Goal: Information Seeking & Learning: Find specific fact

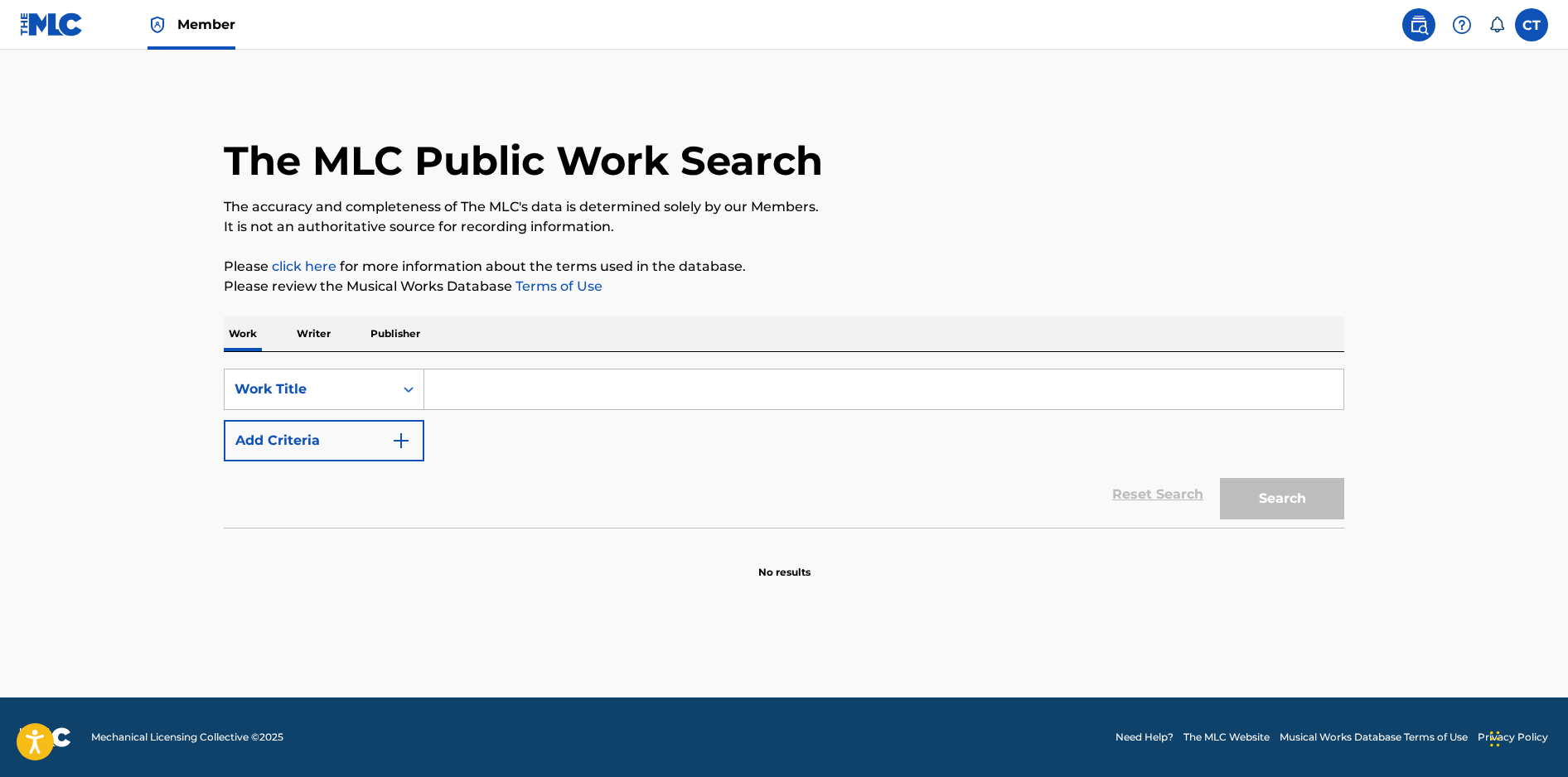
click at [564, 398] on input "Search Form" at bounding box center [883, 388] width 919 height 40
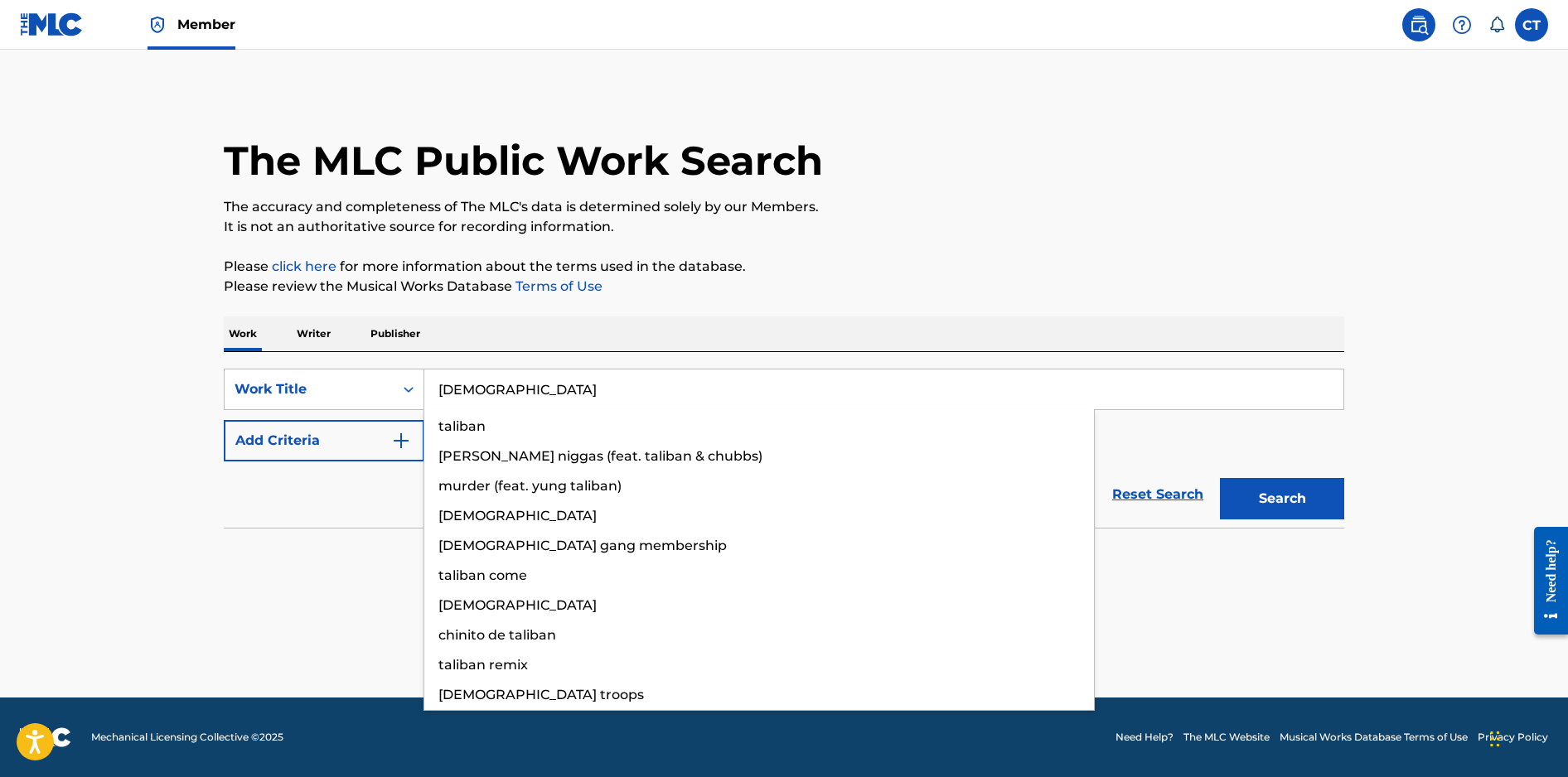
type input "[DEMOGRAPHIC_DATA]"
click at [1220, 478] on button "Search" at bounding box center [1282, 498] width 124 height 41
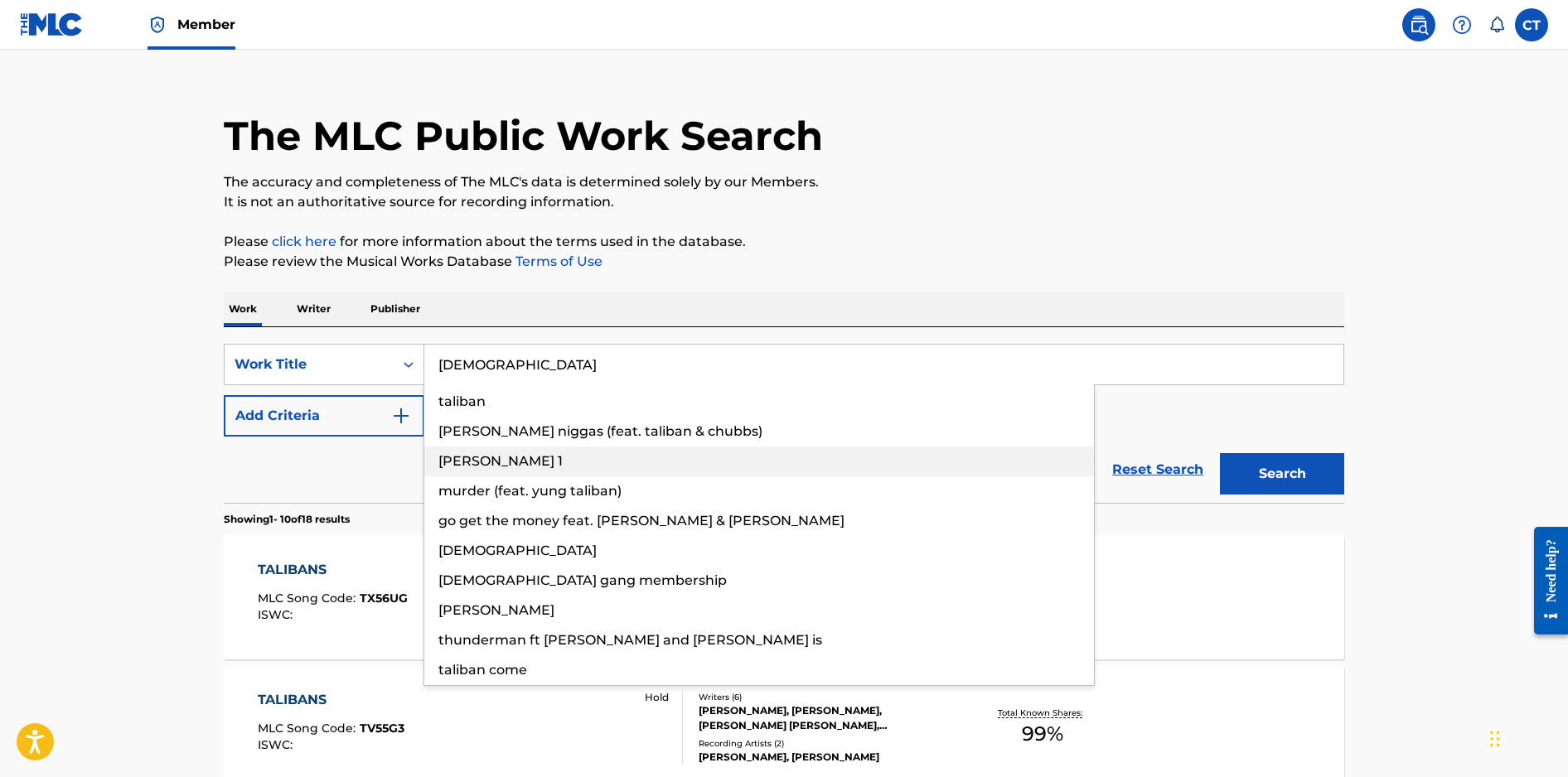
scroll to position [28, 0]
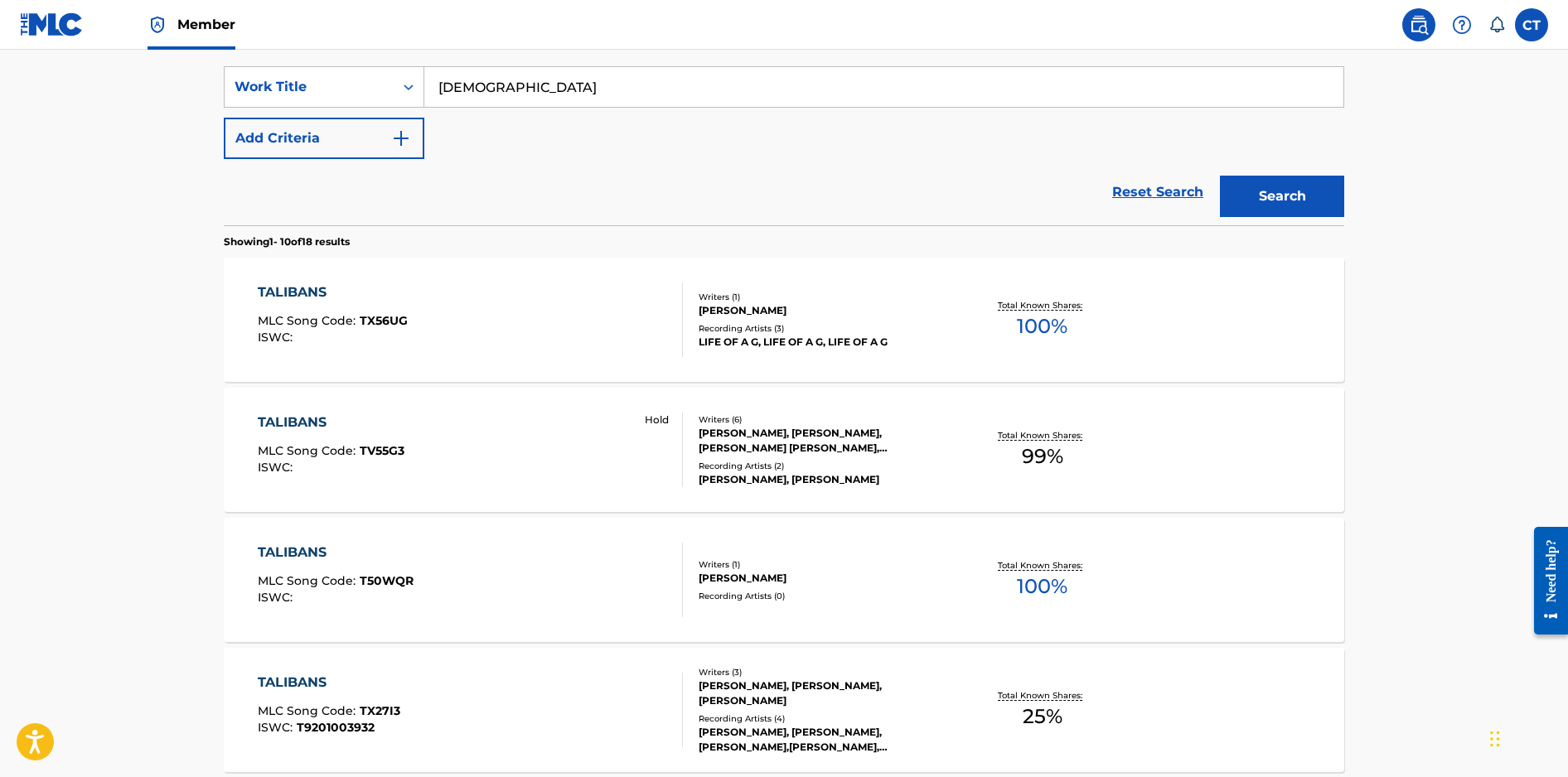
scroll to position [304, 0]
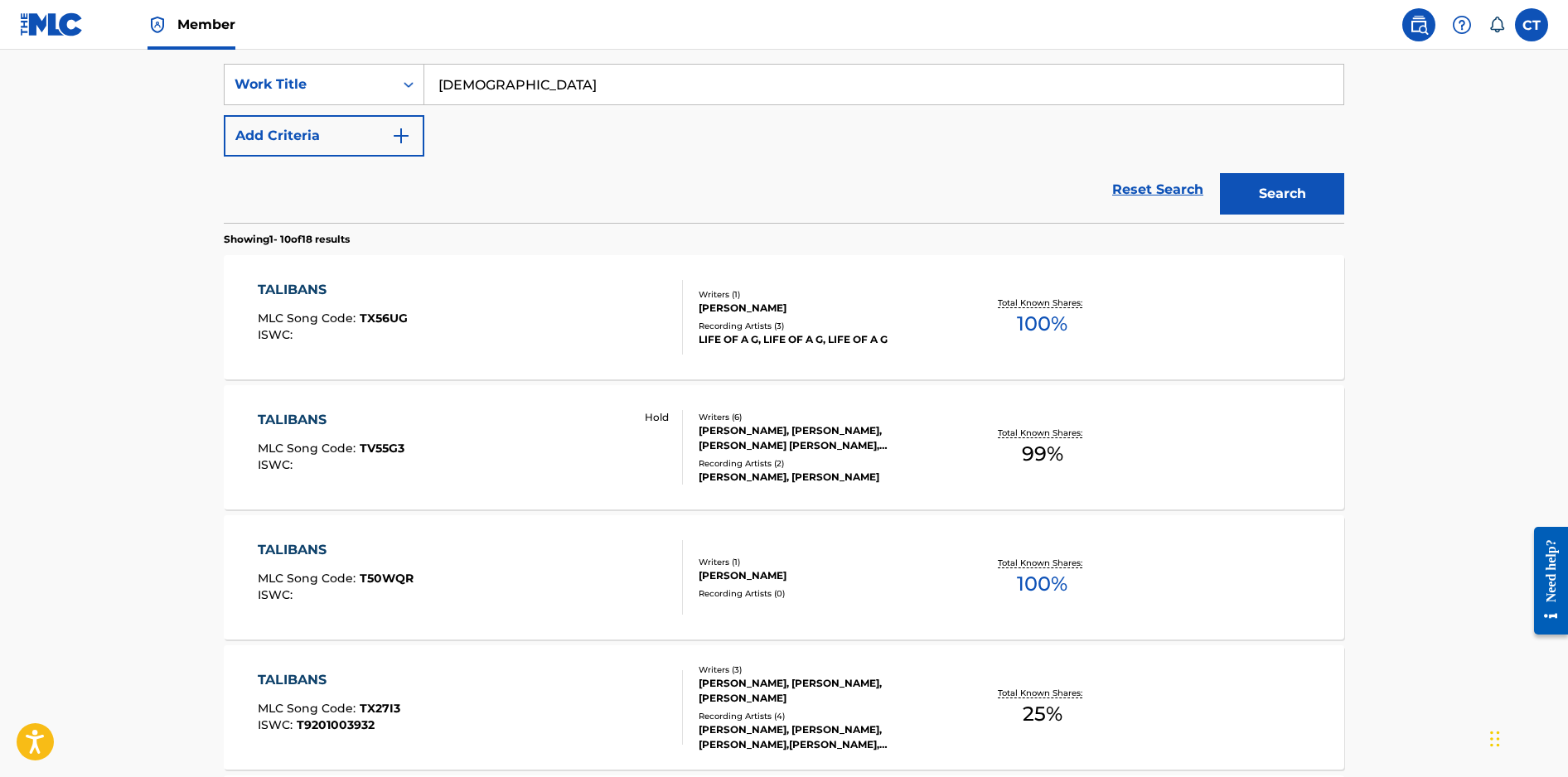
click at [571, 474] on div "TALIBANS MLC Song Code : TV55G3 ISWC : Hold" at bounding box center [470, 447] width 426 height 75
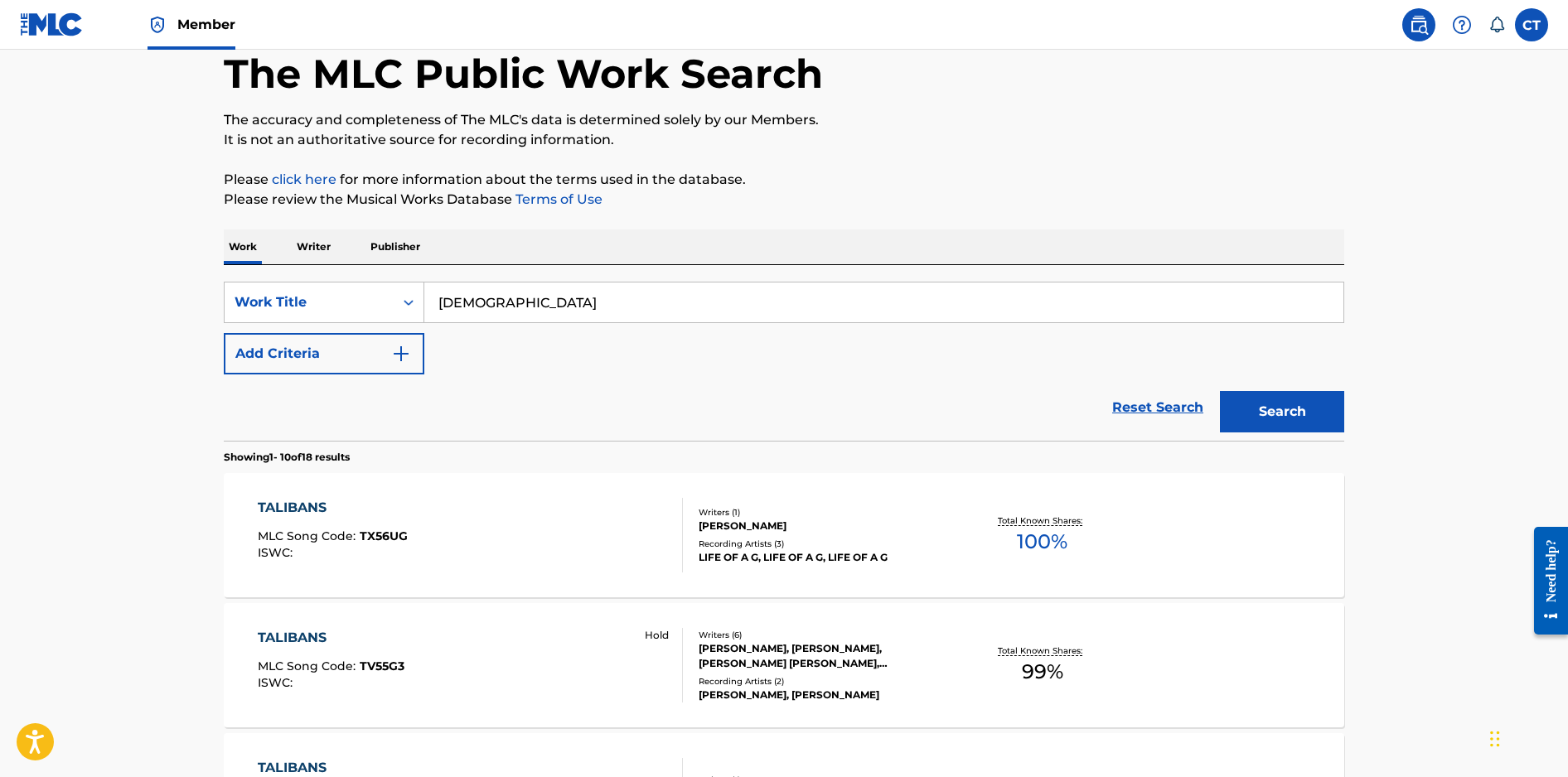
scroll to position [55, 0]
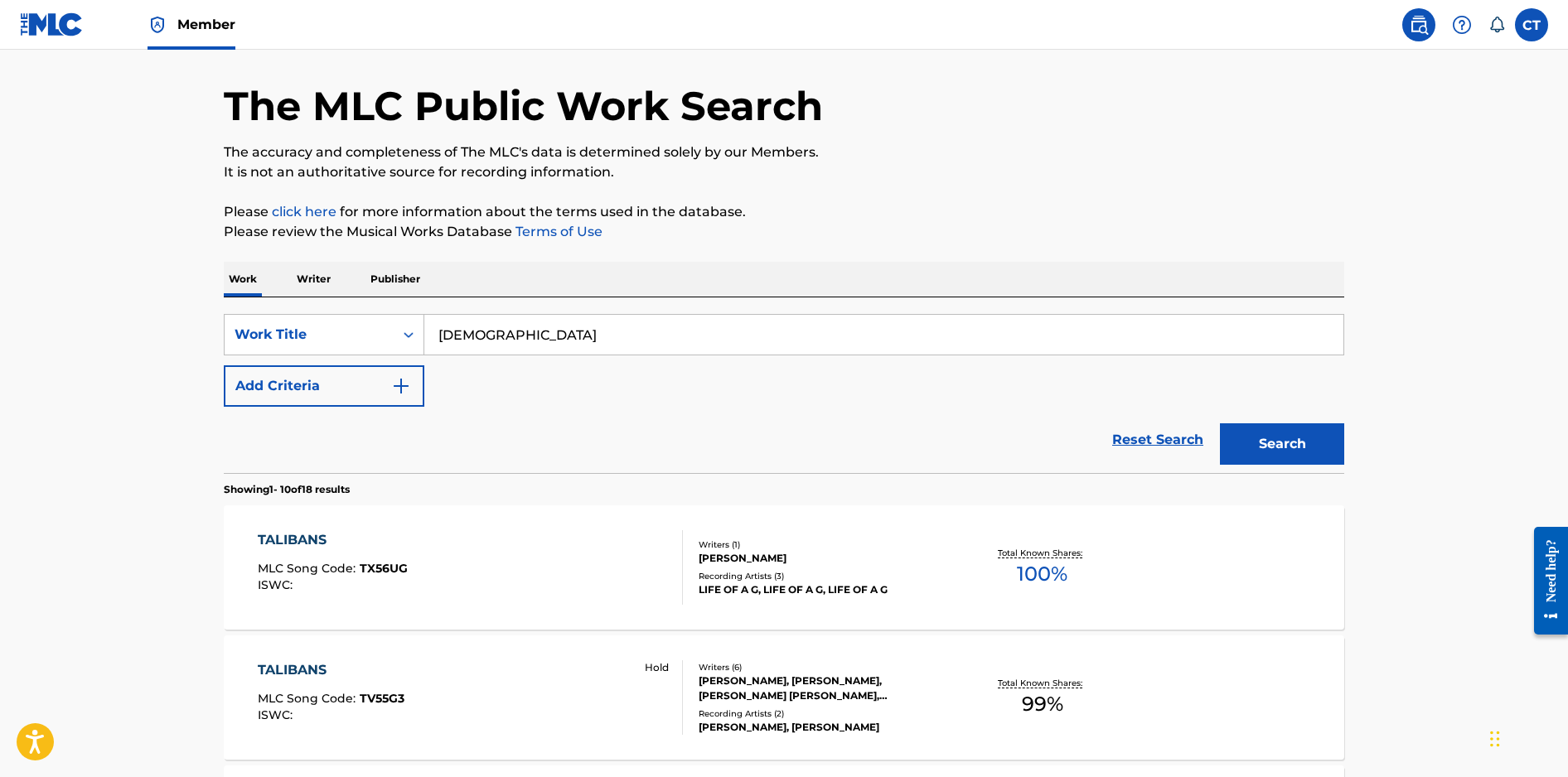
click at [500, 341] on input "[DEMOGRAPHIC_DATA]" at bounding box center [883, 334] width 919 height 40
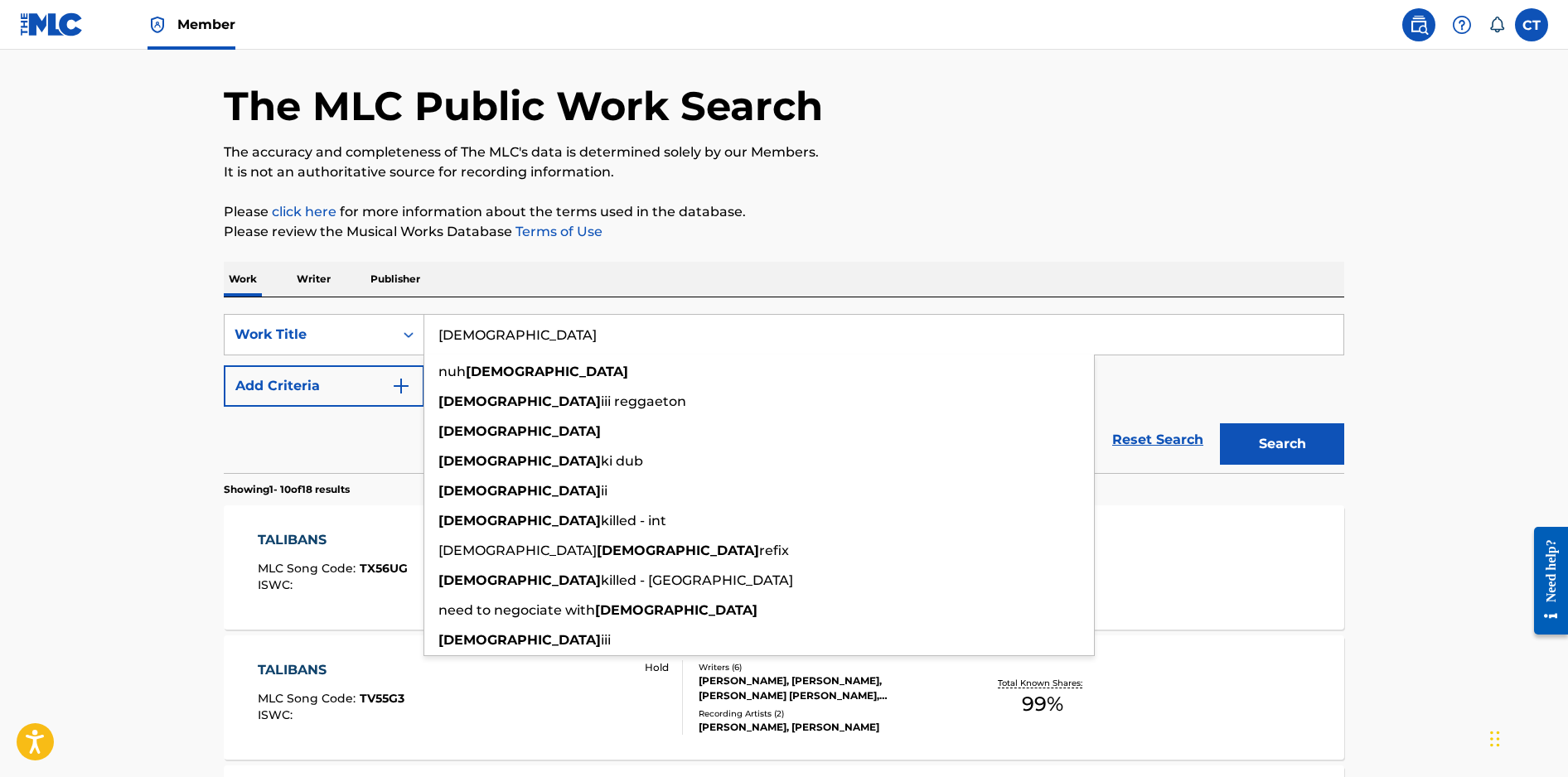
click at [569, 280] on div "Work Writer Publisher" at bounding box center [784, 278] width 1120 height 34
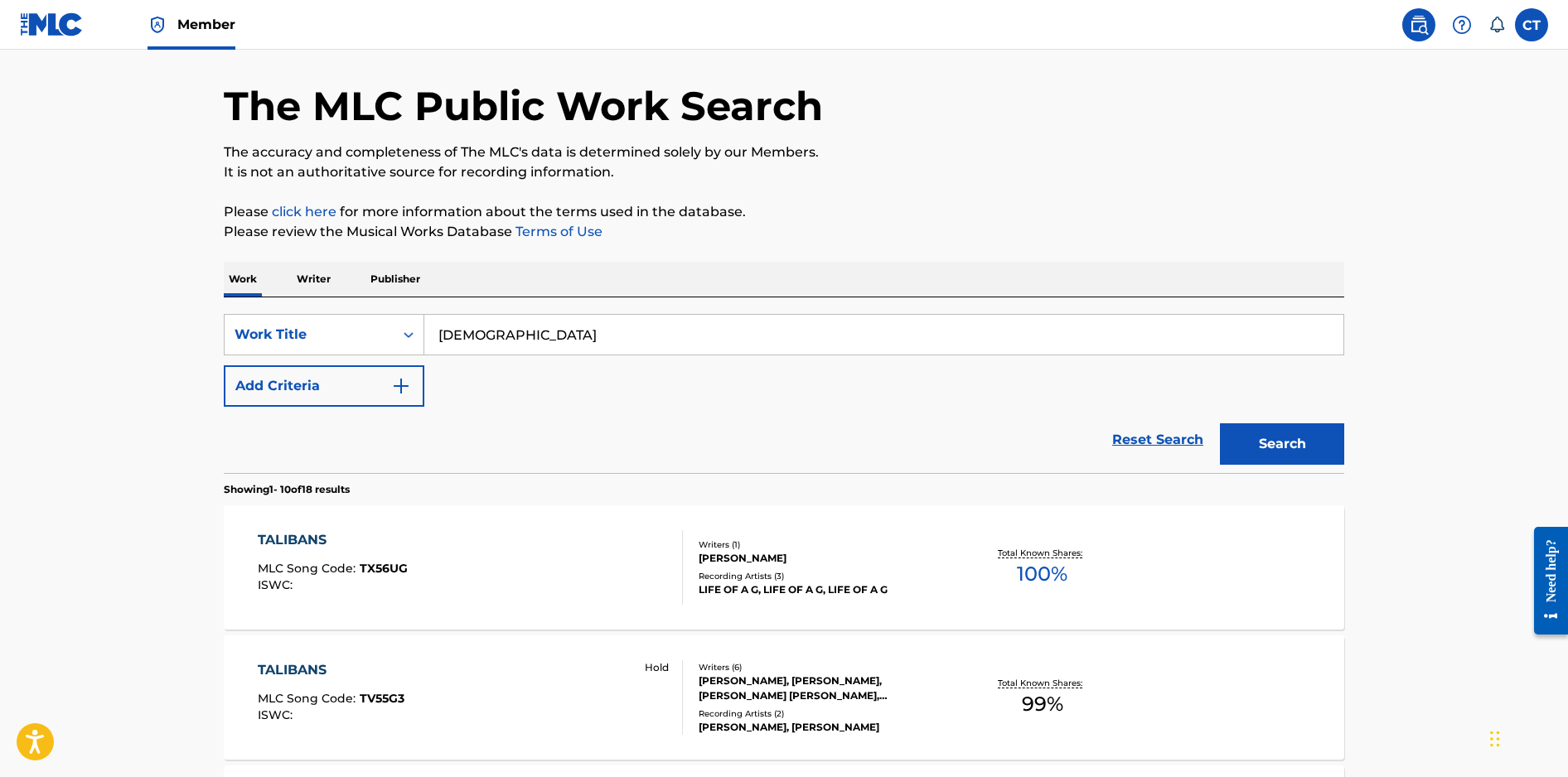
click at [413, 383] on button "Add Criteria" at bounding box center [324, 385] width 200 height 41
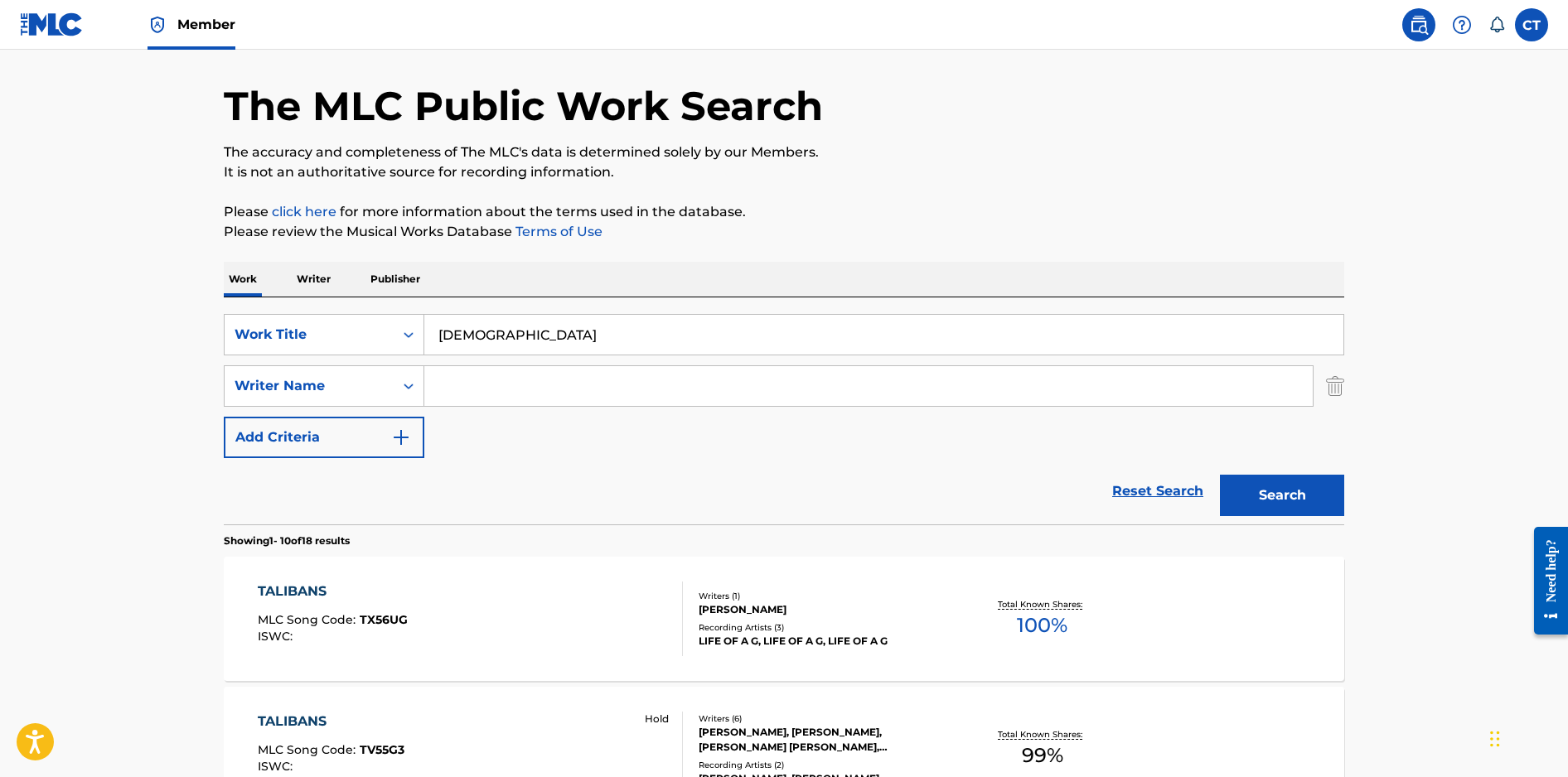
click at [453, 387] on input "Search Form" at bounding box center [868, 385] width 888 height 40
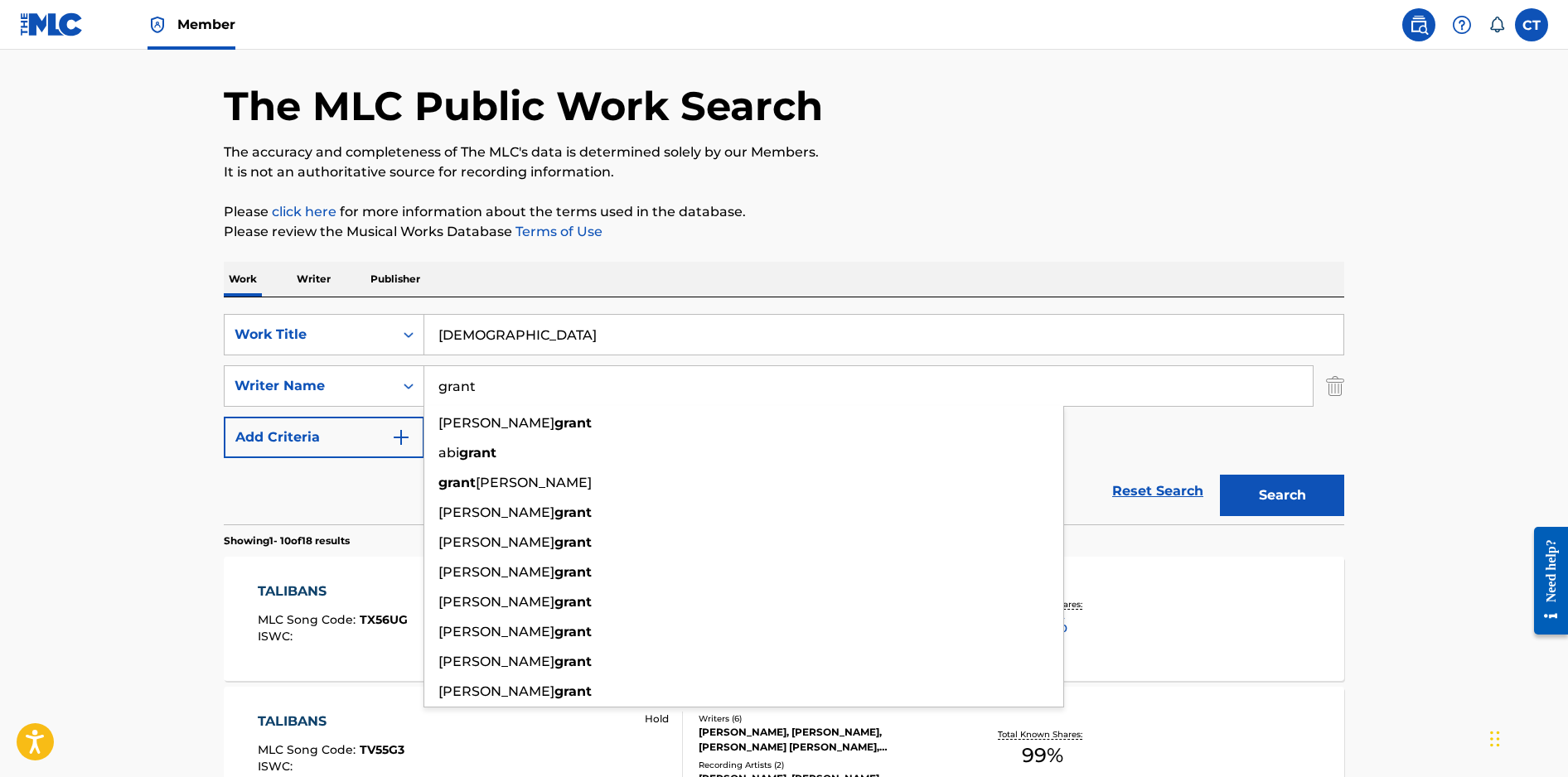
type input "grant"
click at [577, 342] on input "[DEMOGRAPHIC_DATA]" at bounding box center [883, 334] width 919 height 40
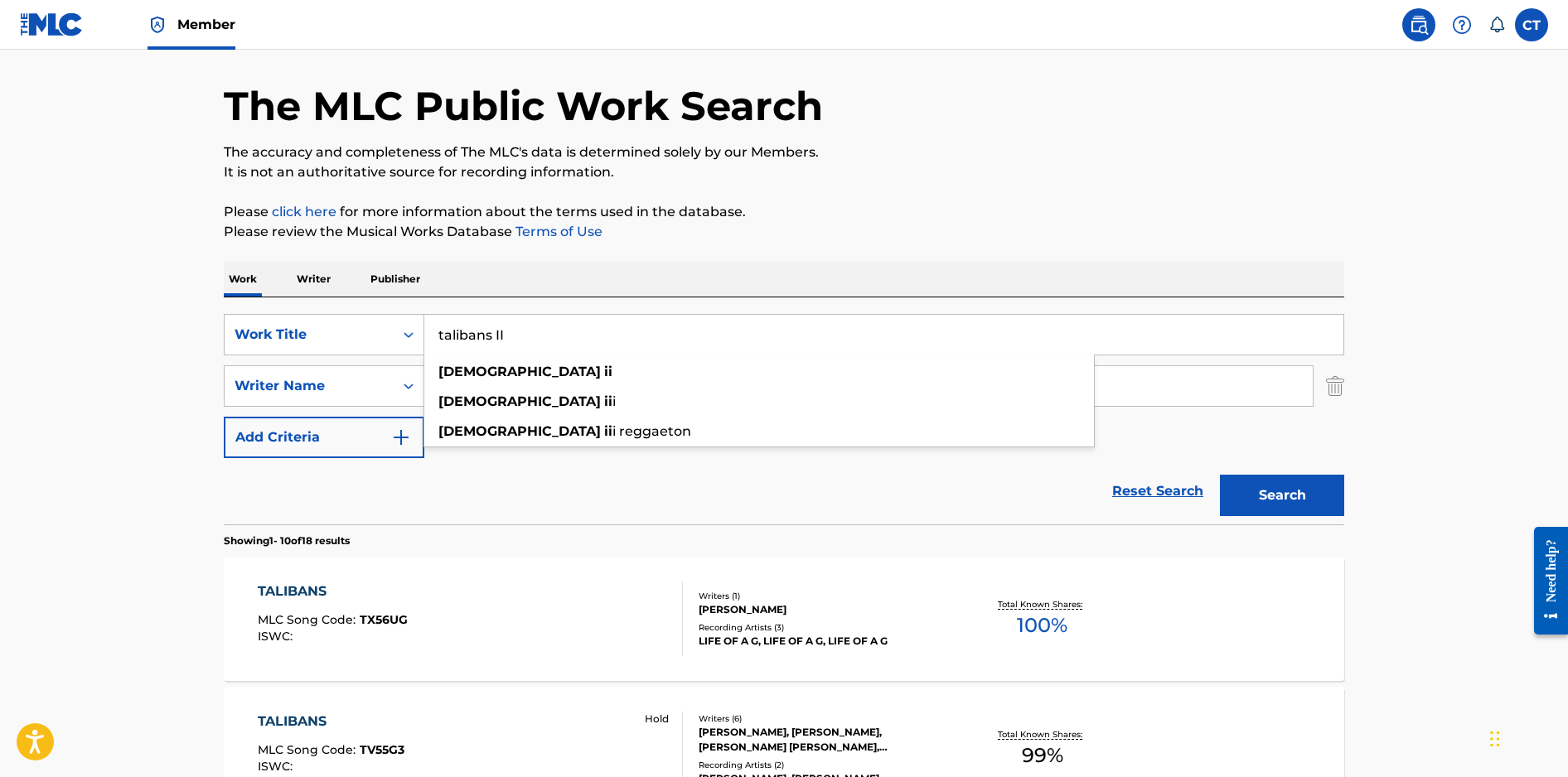
type input "talibans II"
click at [1220, 474] on button "Search" at bounding box center [1282, 494] width 124 height 41
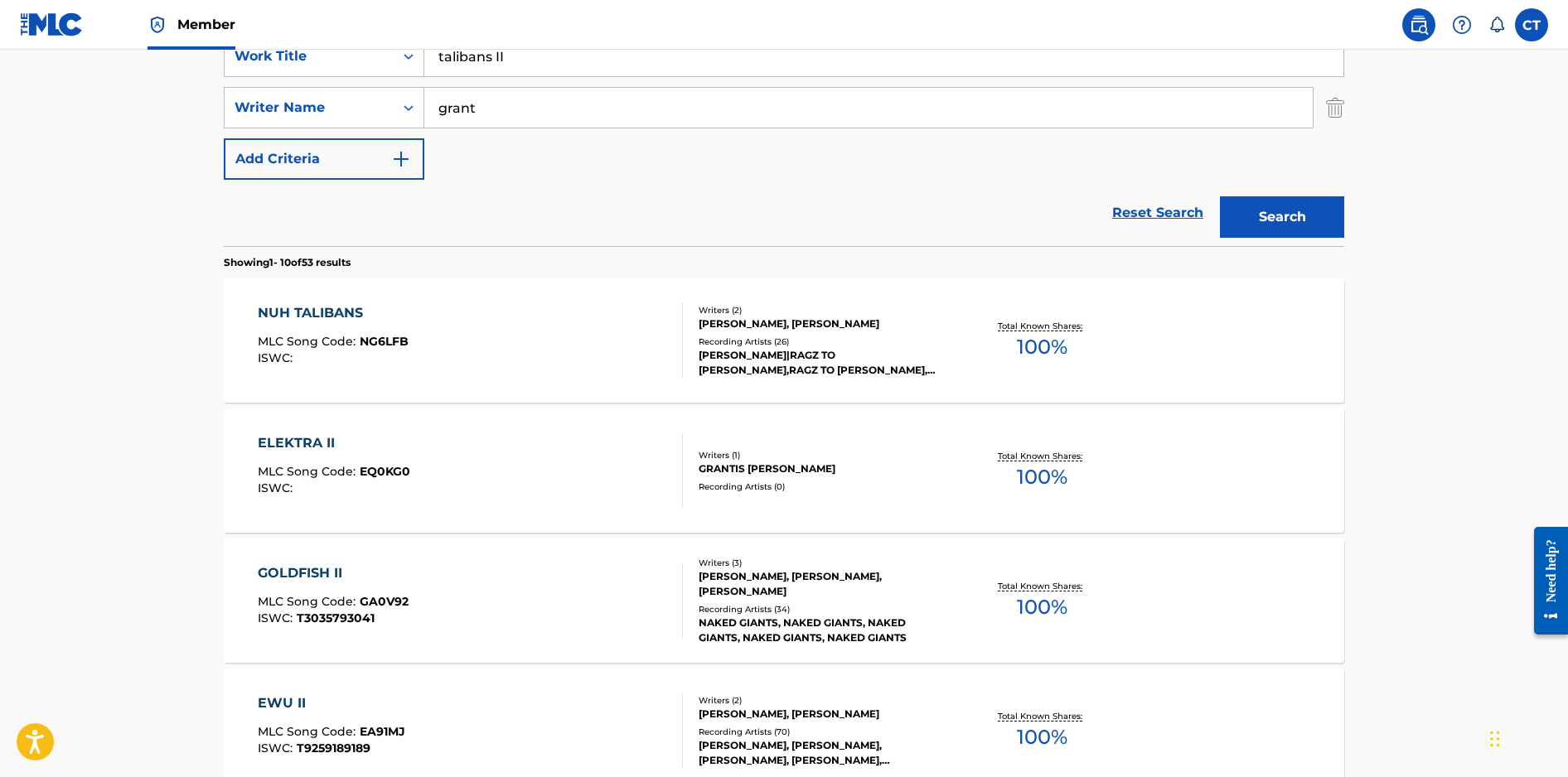
scroll to position [27, 0]
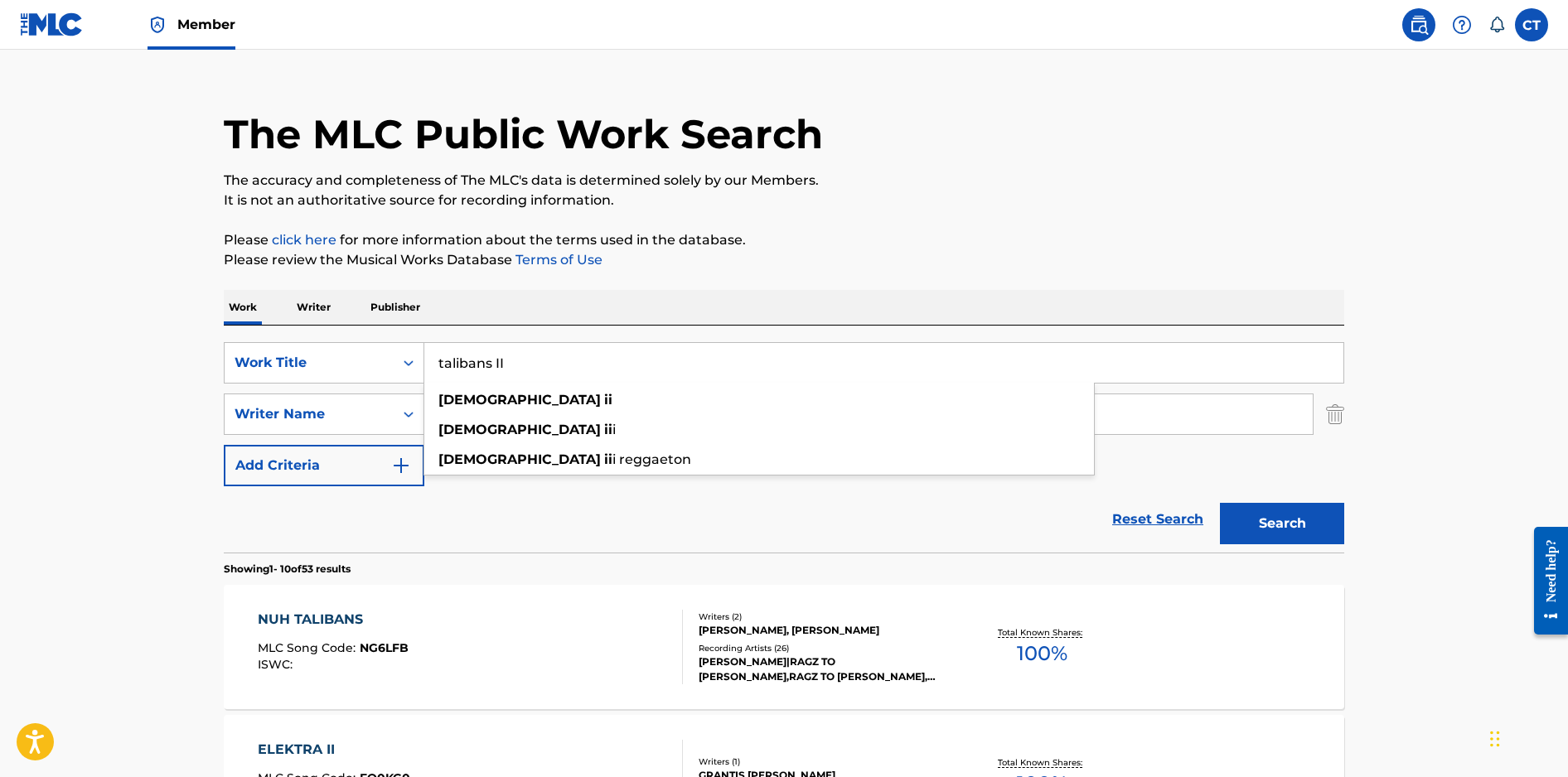
click at [535, 295] on div "Work Writer Publisher" at bounding box center [784, 307] width 1120 height 34
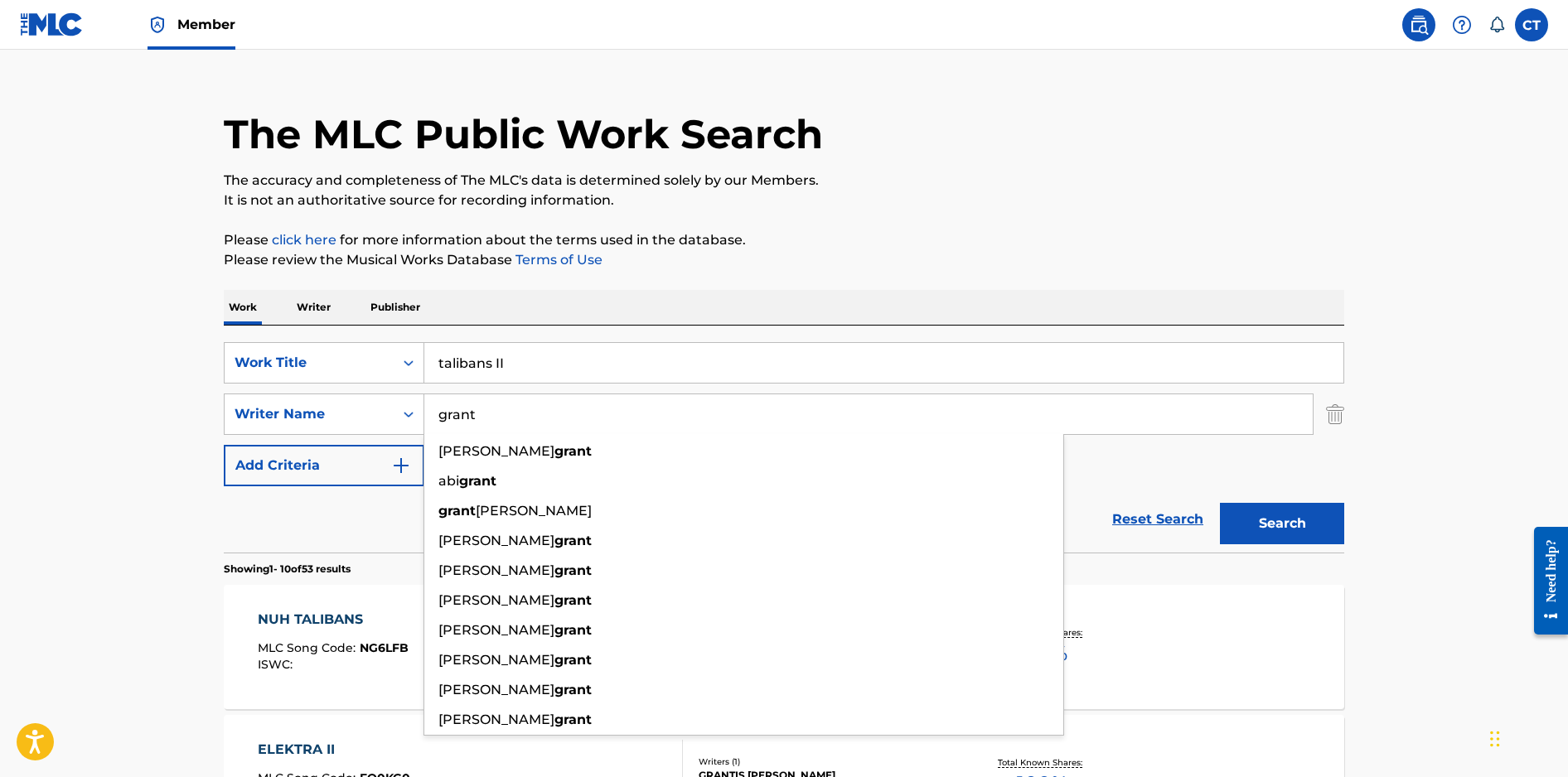
drag, startPoint x: 498, startPoint y: 421, endPoint x: 436, endPoint y: 409, distance: 63.2
click at [436, 409] on input "grant" at bounding box center [868, 414] width 888 height 40
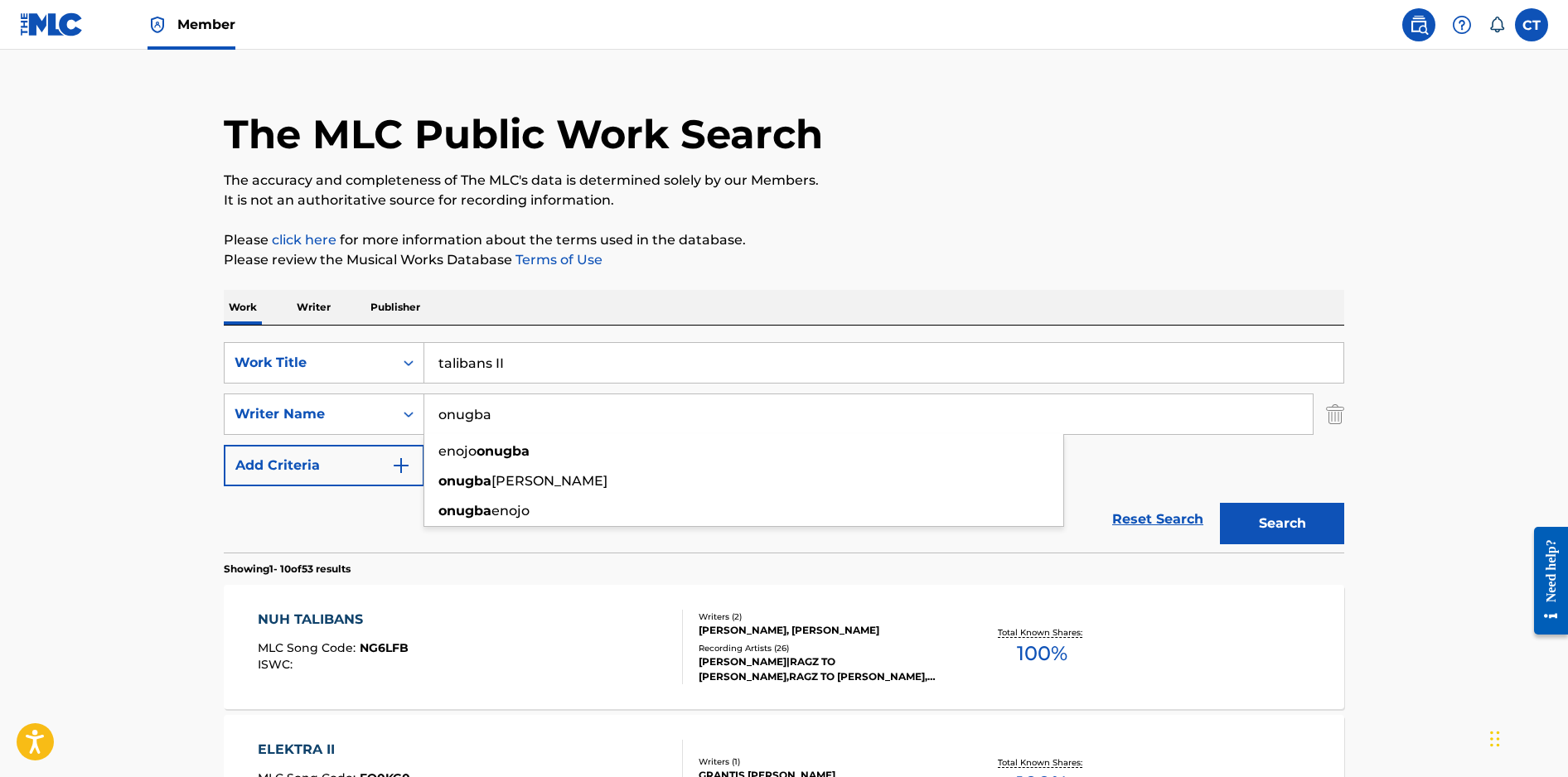
type input "onugba"
click at [1220, 503] on button "Search" at bounding box center [1282, 523] width 124 height 41
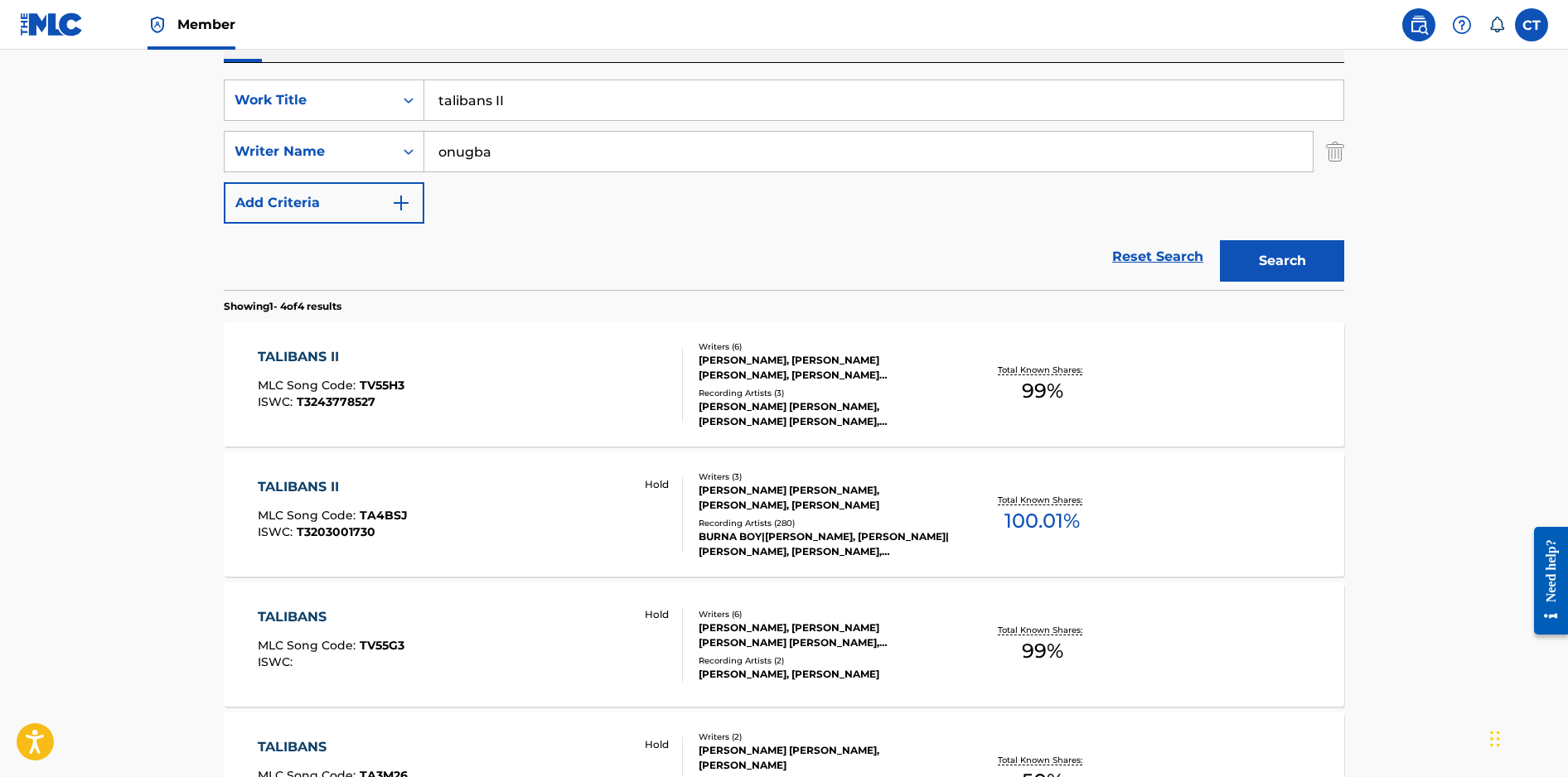
scroll to position [302, 0]
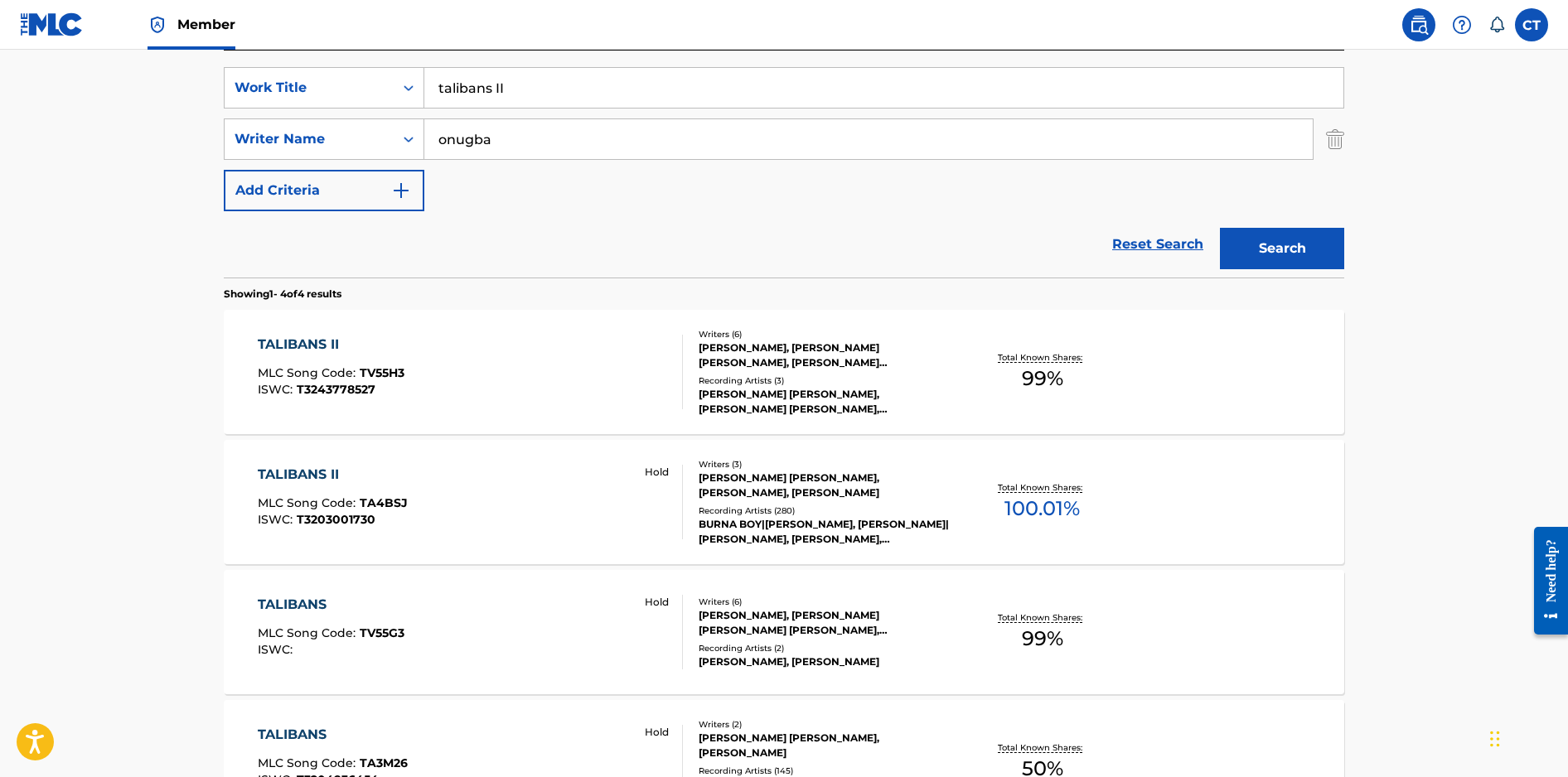
click at [453, 528] on div "TALIBANS II MLC Song Code : TA4BSJ ISWC : T3203001730 Hold" at bounding box center [470, 502] width 426 height 75
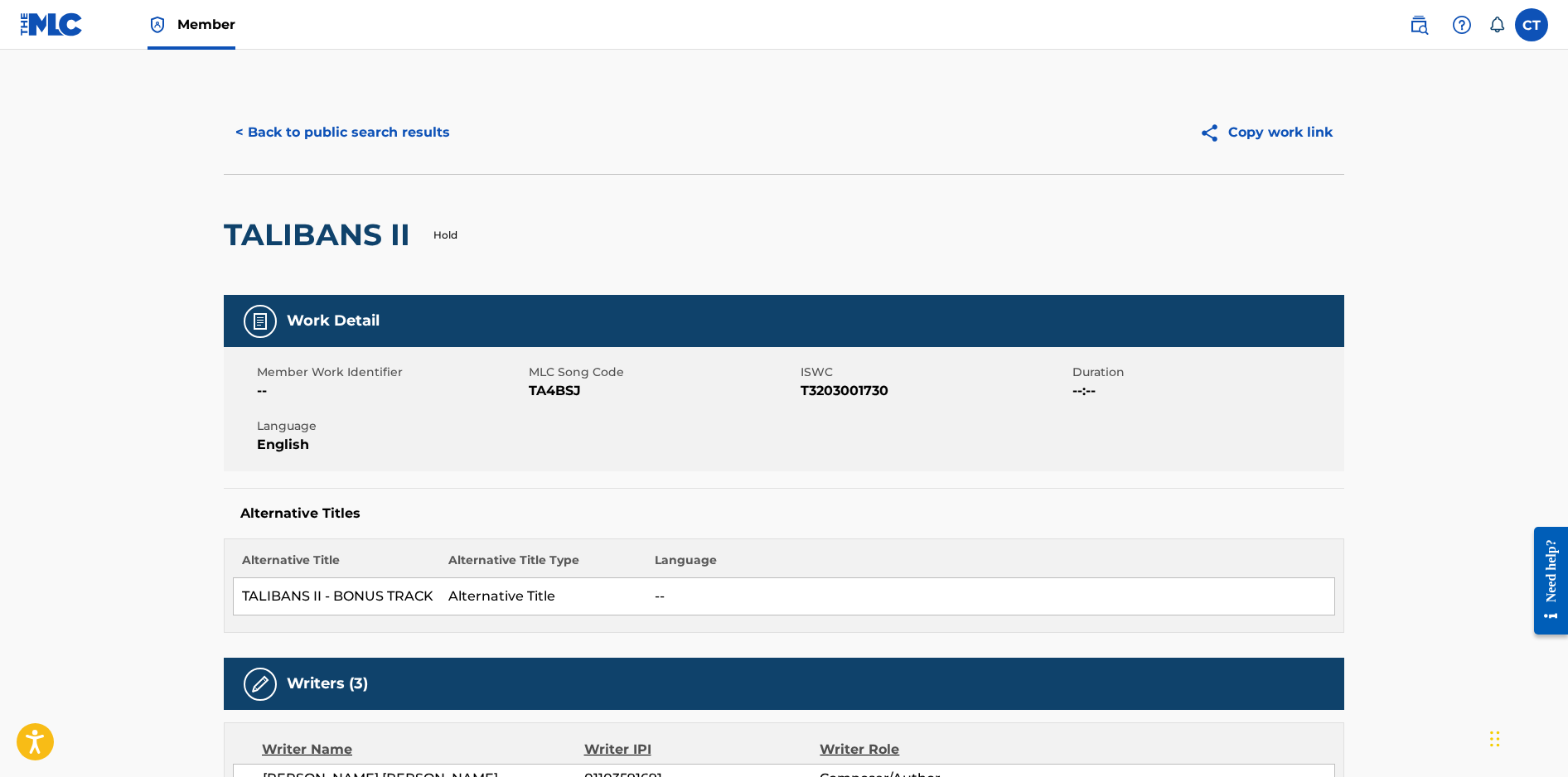
click at [381, 138] on button "< Back to public search results" at bounding box center [342, 132] width 238 height 41
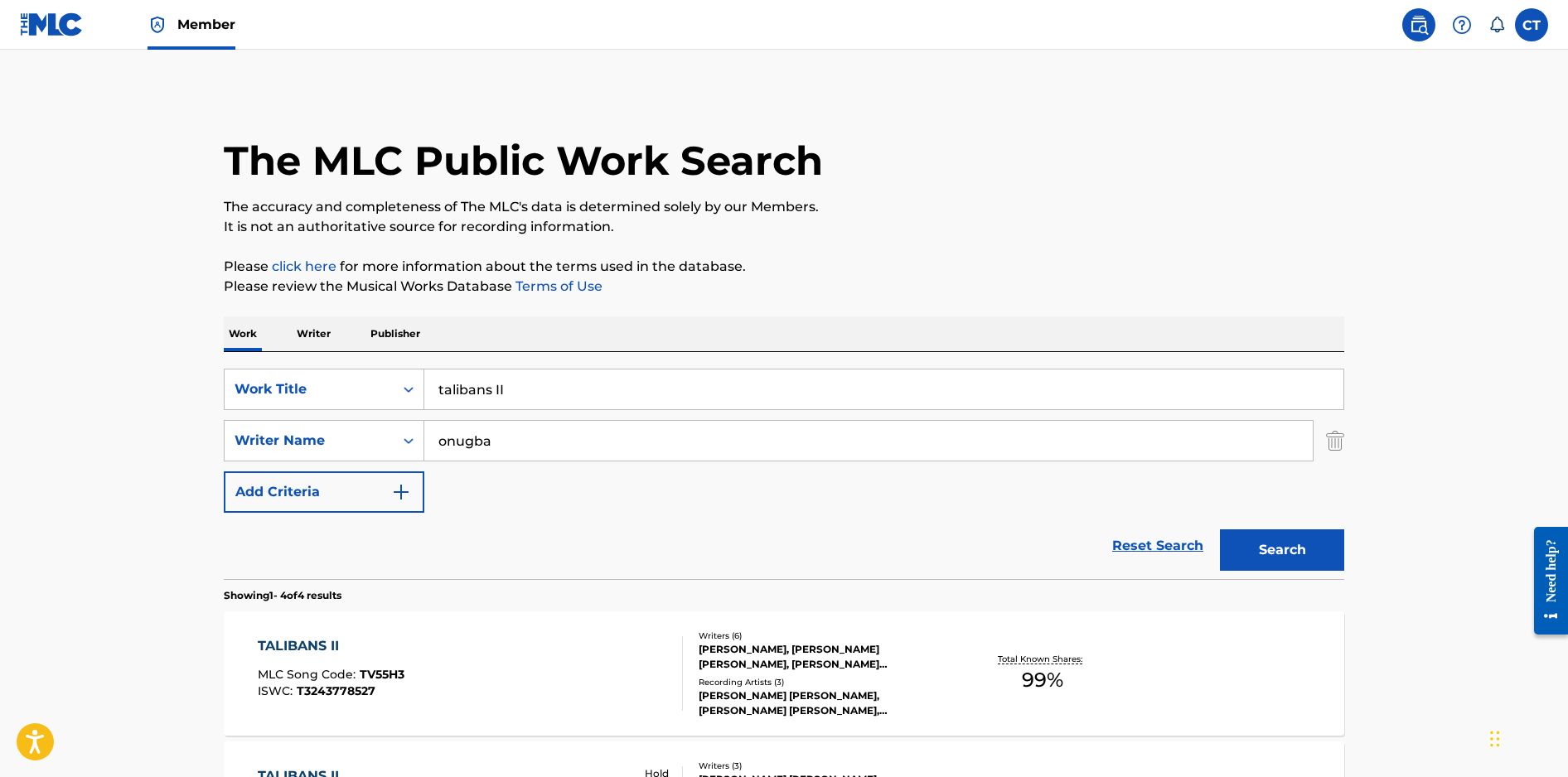
scroll to position [302, 0]
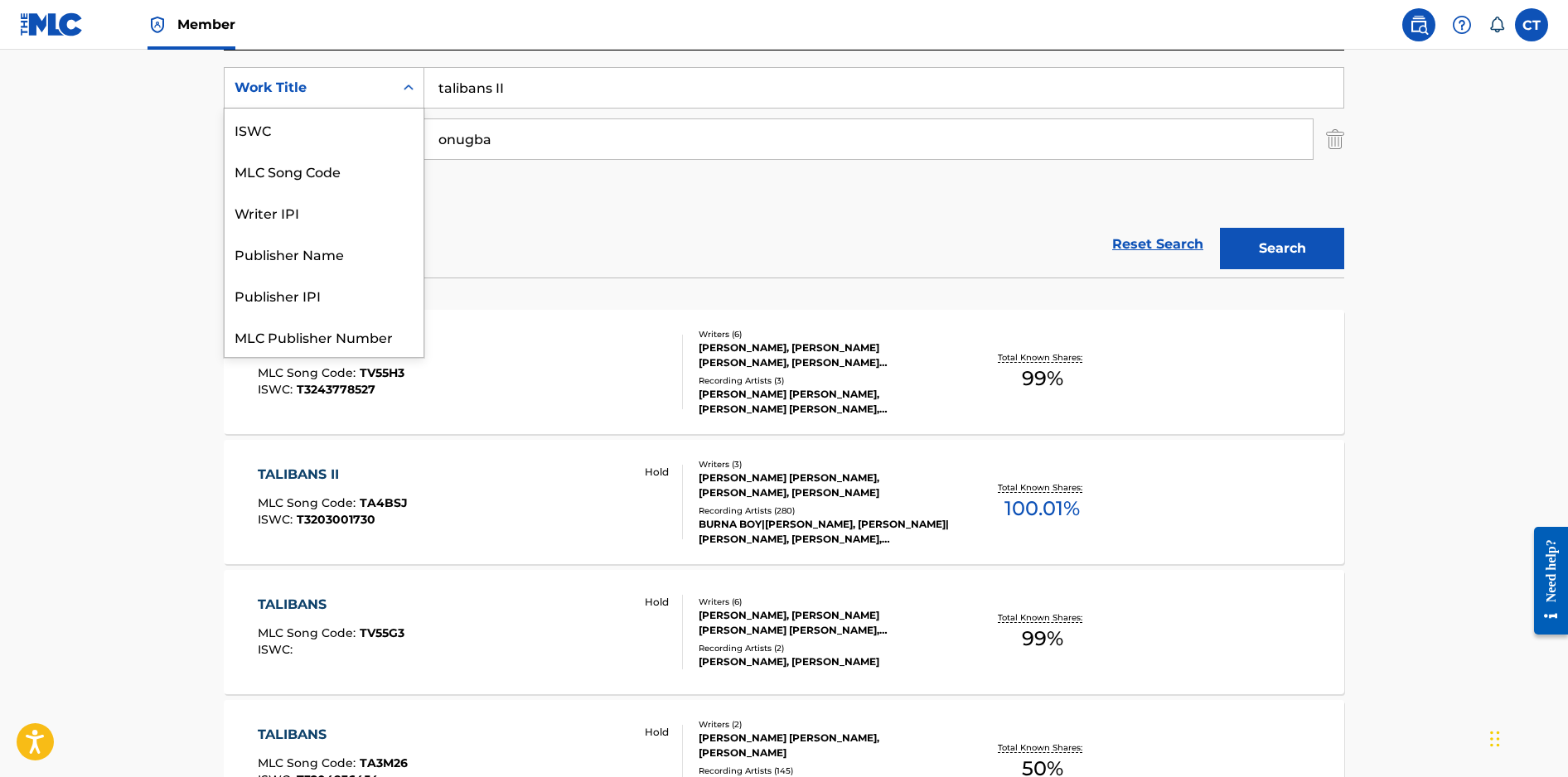
click at [416, 91] on div "Search Form" at bounding box center [408, 87] width 29 height 29
click at [389, 119] on div "MLC Song Code" at bounding box center [324, 129] width 199 height 41
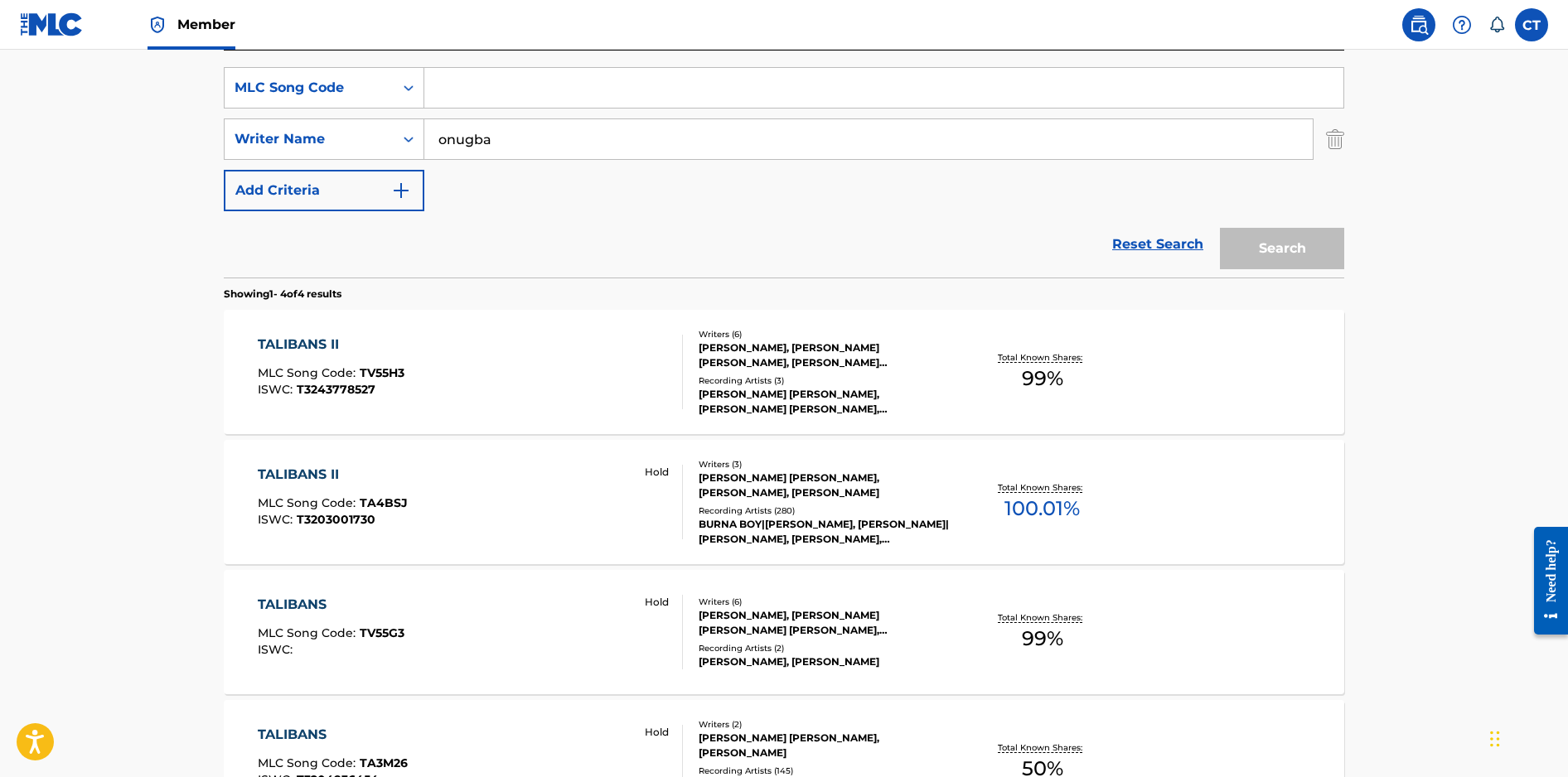
click at [504, 90] on input "Search Form" at bounding box center [883, 87] width 919 height 40
paste input "BD5BL9"
type input "BD5BL9"
drag, startPoint x: 501, startPoint y: 139, endPoint x: 416, endPoint y: 130, distance: 85.5
click at [416, 130] on div "SearchWithCriteria441f526f-5d4b-4fe6-93e9-f376443d776d Writer Name [PERSON_NAME]" at bounding box center [784, 139] width 1120 height 41
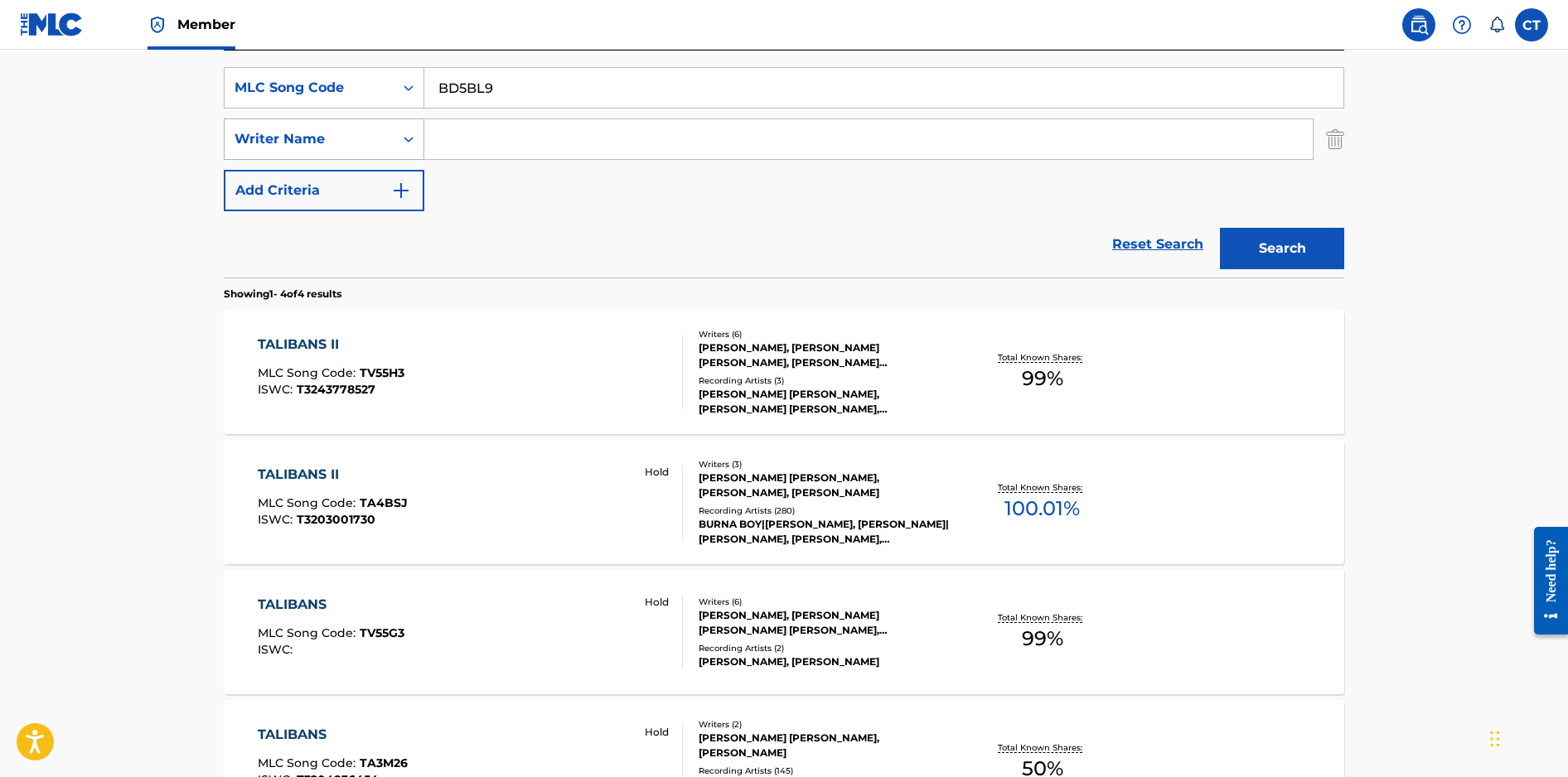
click at [1220, 228] on button "Search" at bounding box center [1282, 248] width 124 height 41
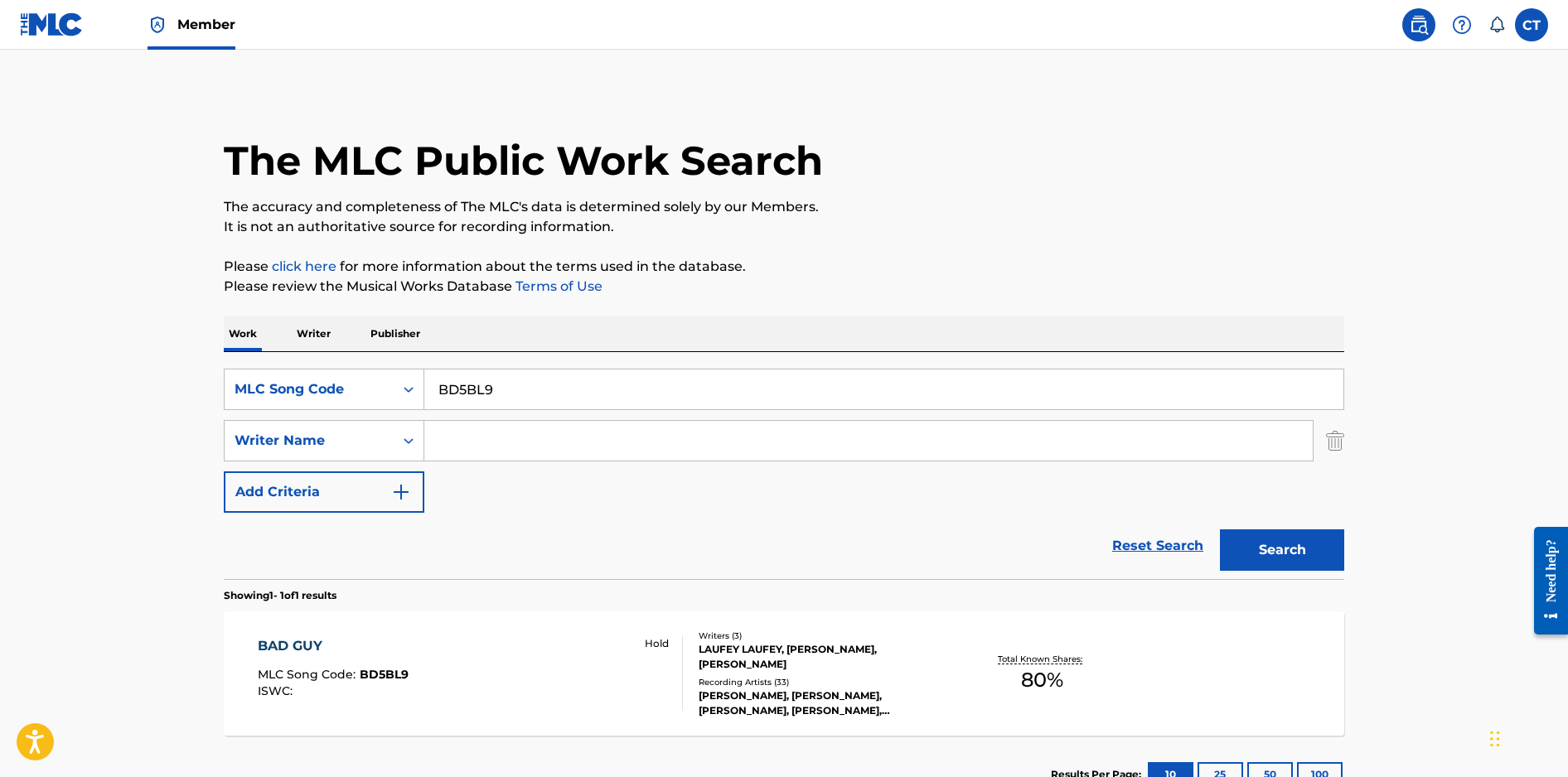
click at [534, 647] on div "BAD GUY MLC Song Code : BD5BL9 ISWC : Hold" at bounding box center [470, 674] width 426 height 75
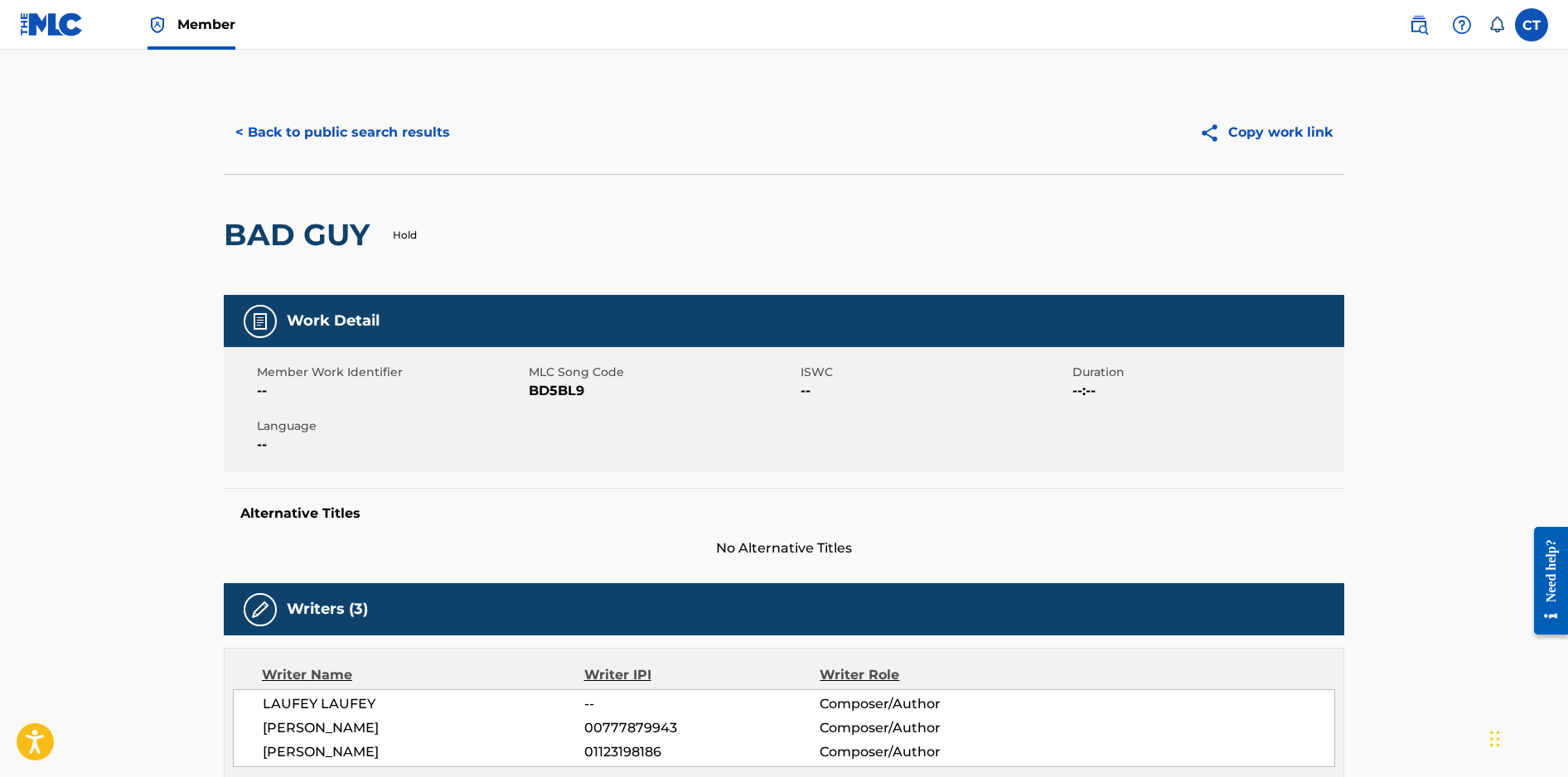
click at [382, 136] on button "< Back to public search results" at bounding box center [342, 132] width 238 height 41
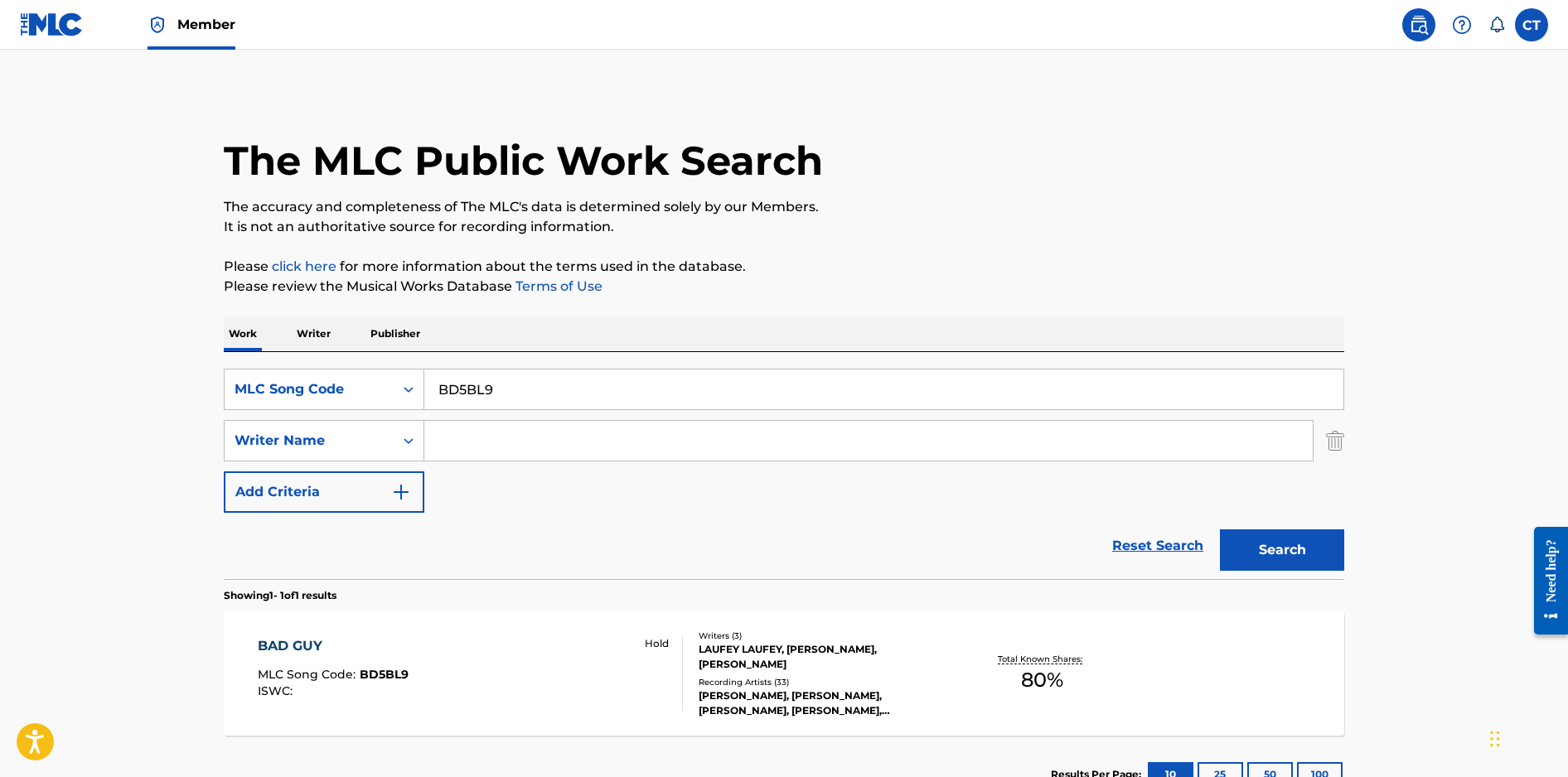
drag, startPoint x: 505, startPoint y: 383, endPoint x: 434, endPoint y: 382, distance: 71.0
click at [434, 382] on input "BD5BL9" at bounding box center [883, 388] width 919 height 40
paste input "434Z"
type input "BD434Z"
click at [1220, 529] on button "Search" at bounding box center [1282, 549] width 124 height 41
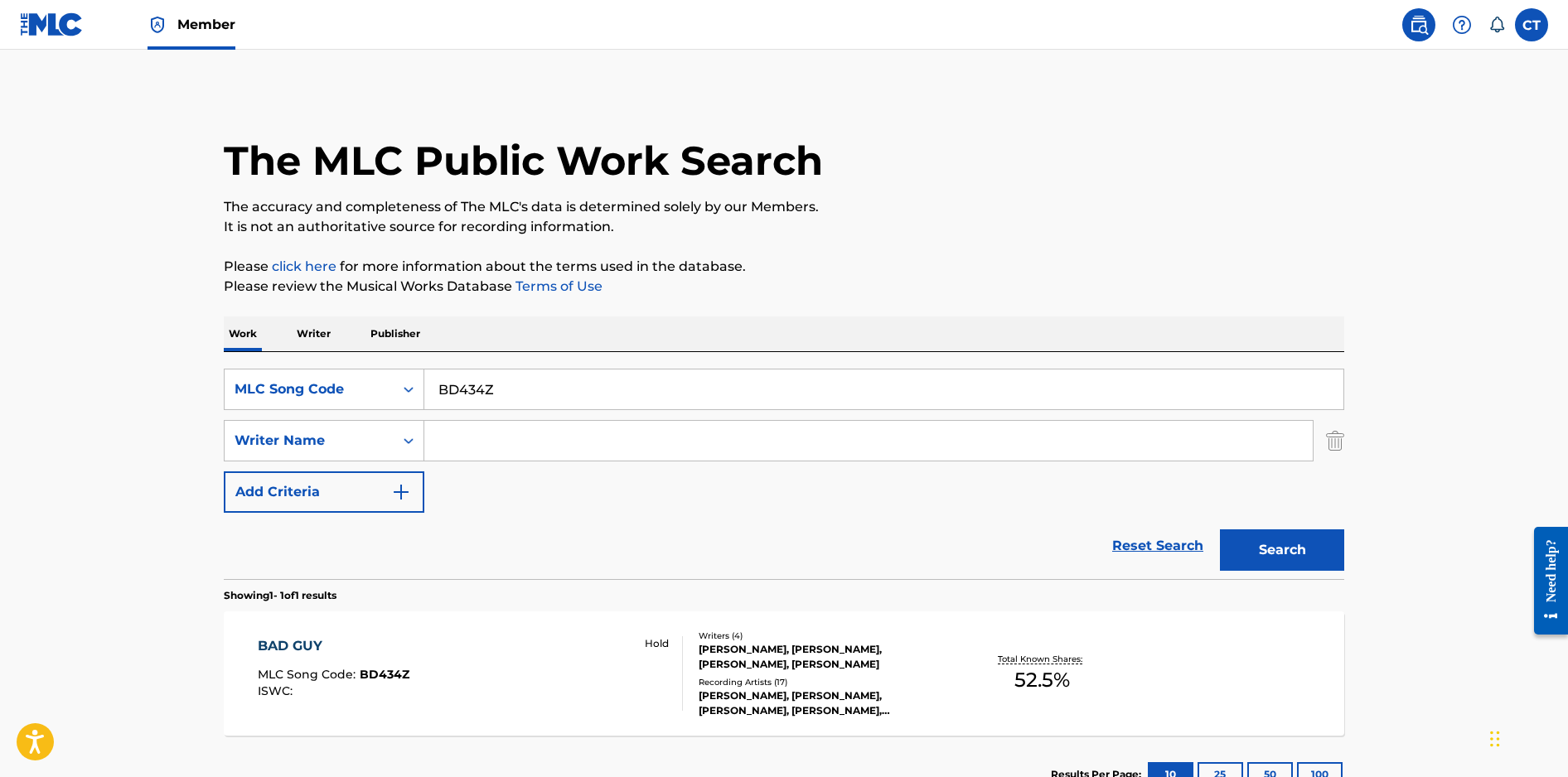
click at [526, 672] on div "BAD GUY MLC Song Code : BD434Z ISWC : Hold" at bounding box center [470, 674] width 426 height 75
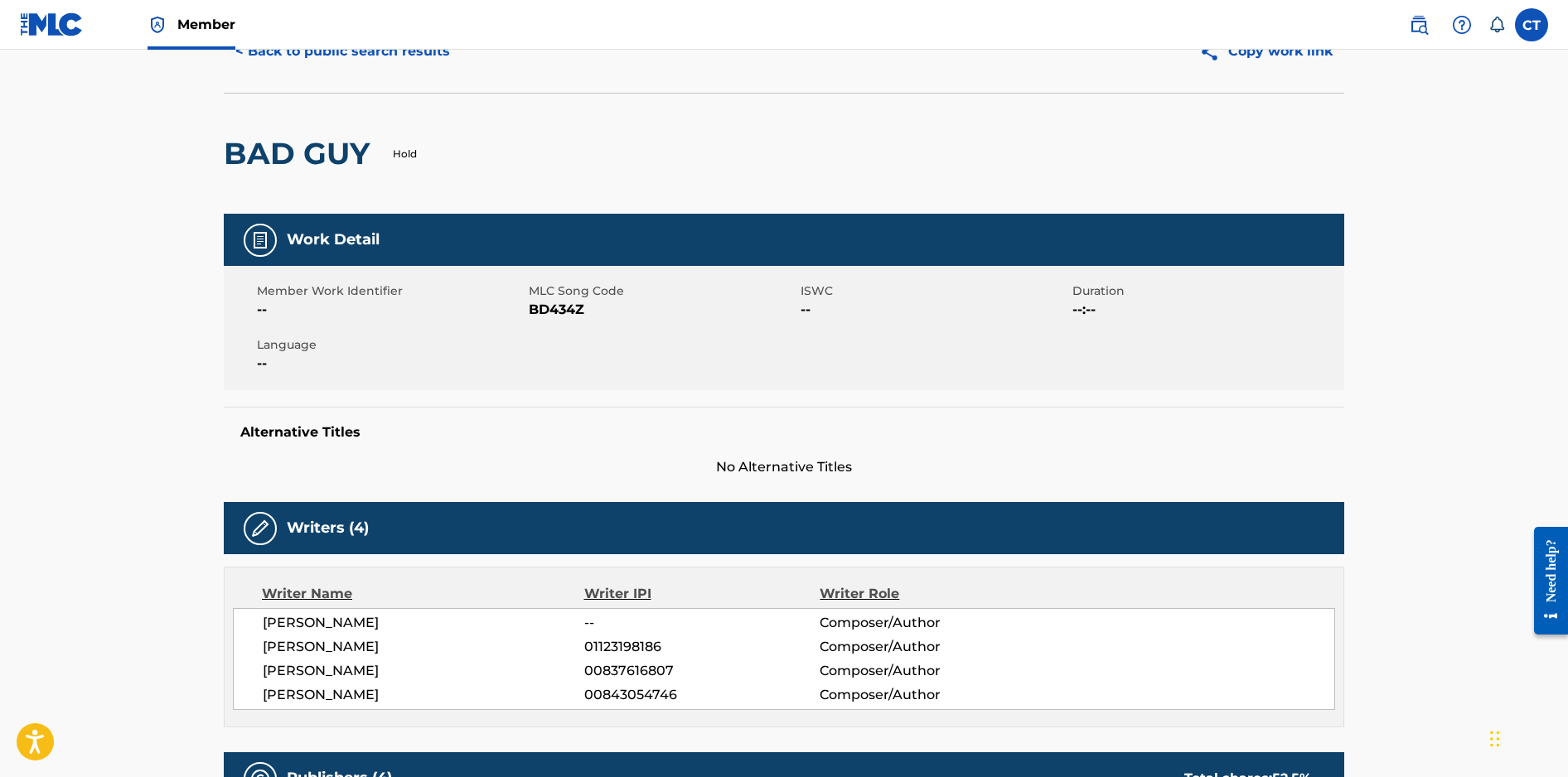
scroll to position [64, 0]
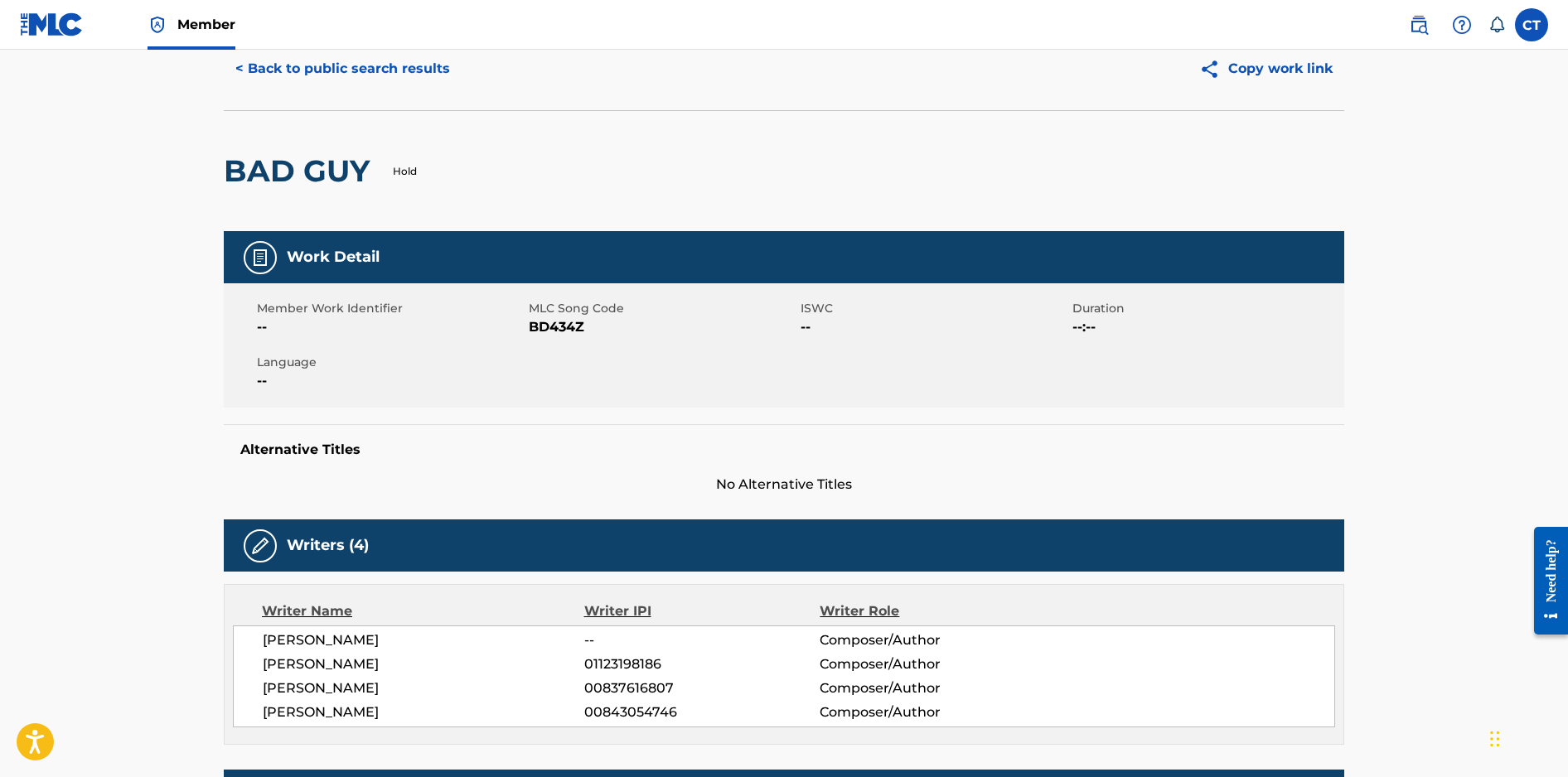
click at [384, 75] on button "< Back to public search results" at bounding box center [342, 68] width 238 height 41
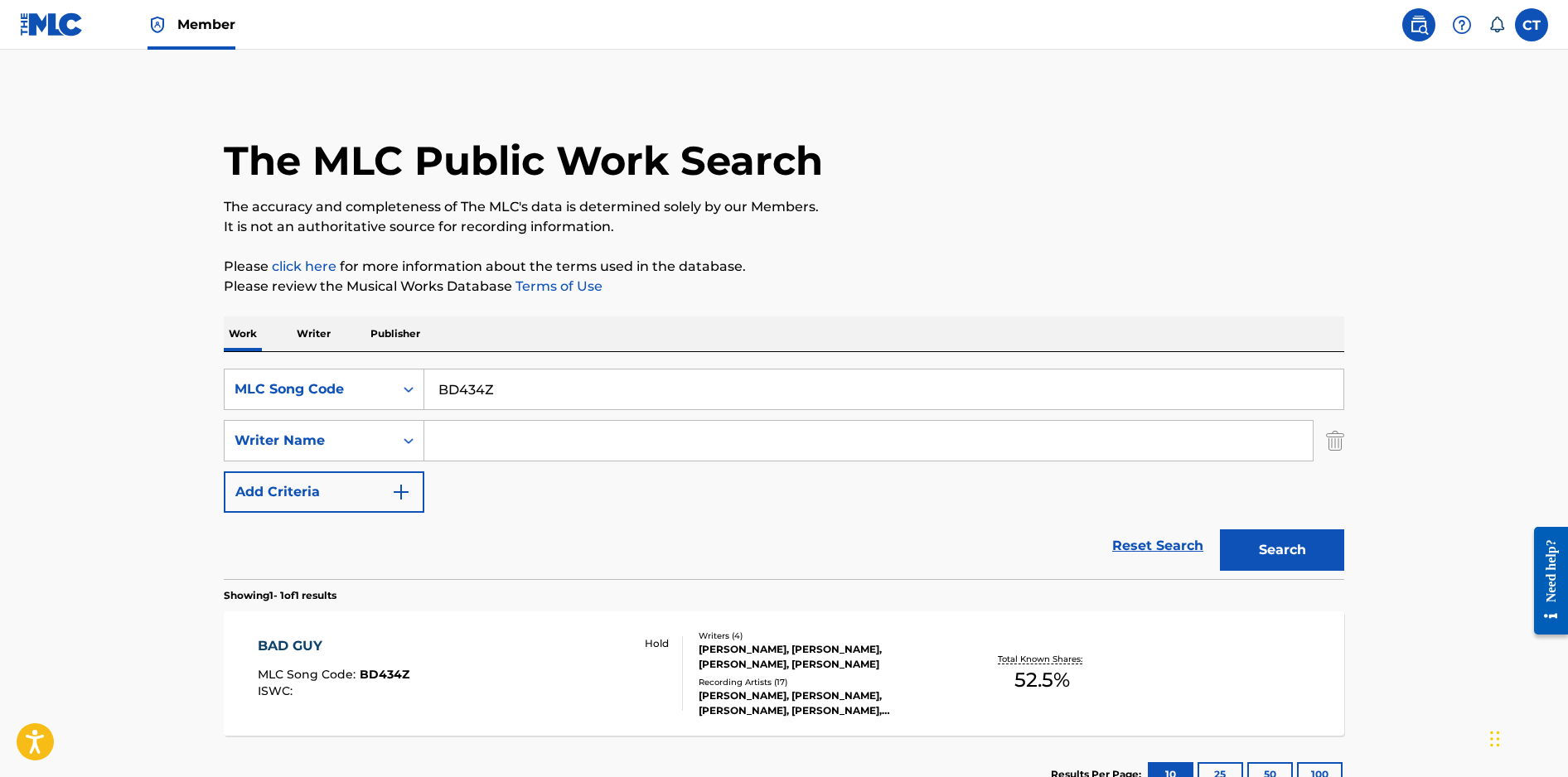
click at [454, 442] on input "Search Form" at bounding box center [868, 440] width 888 height 40
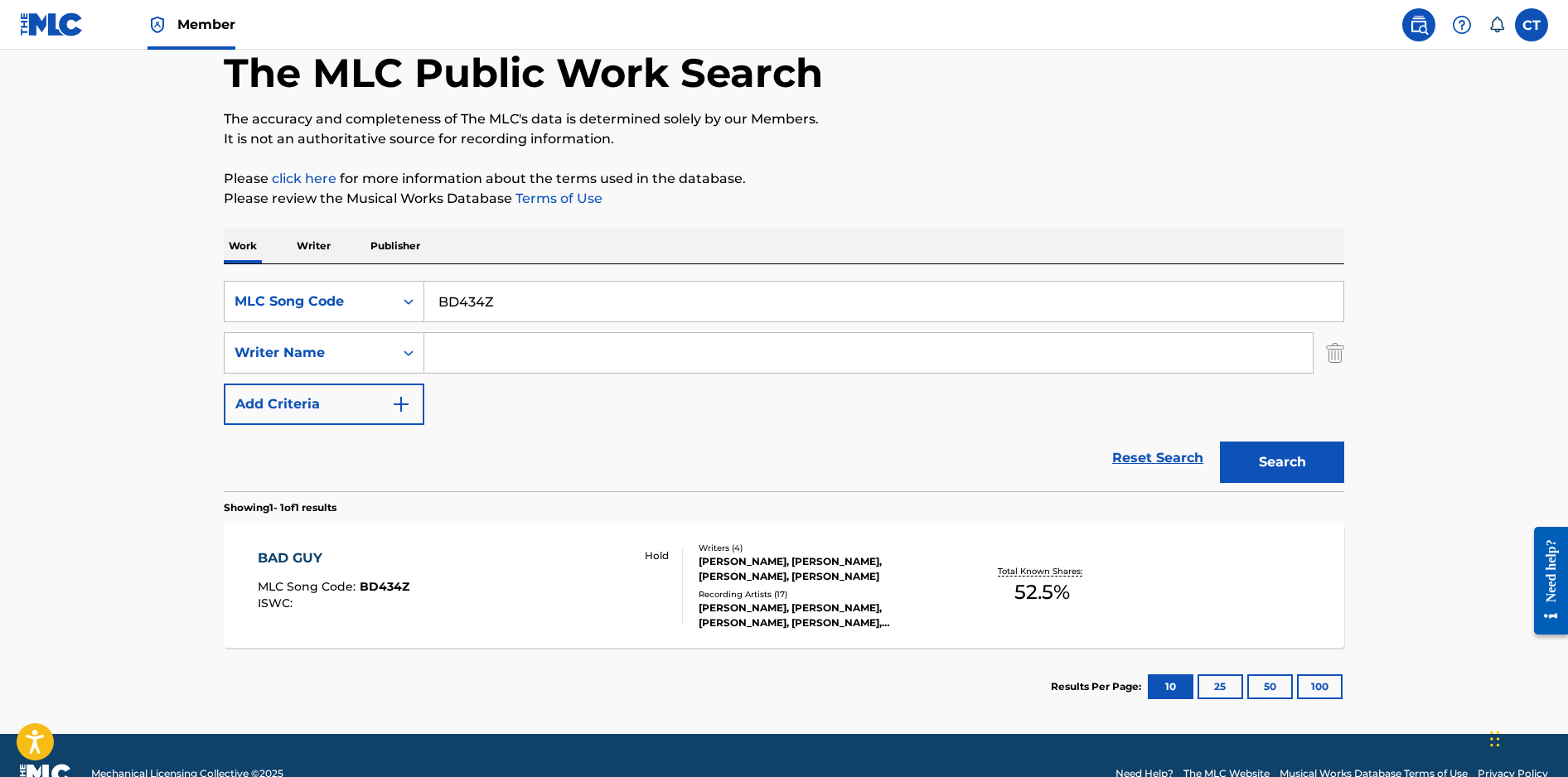
scroll to position [124, 0]
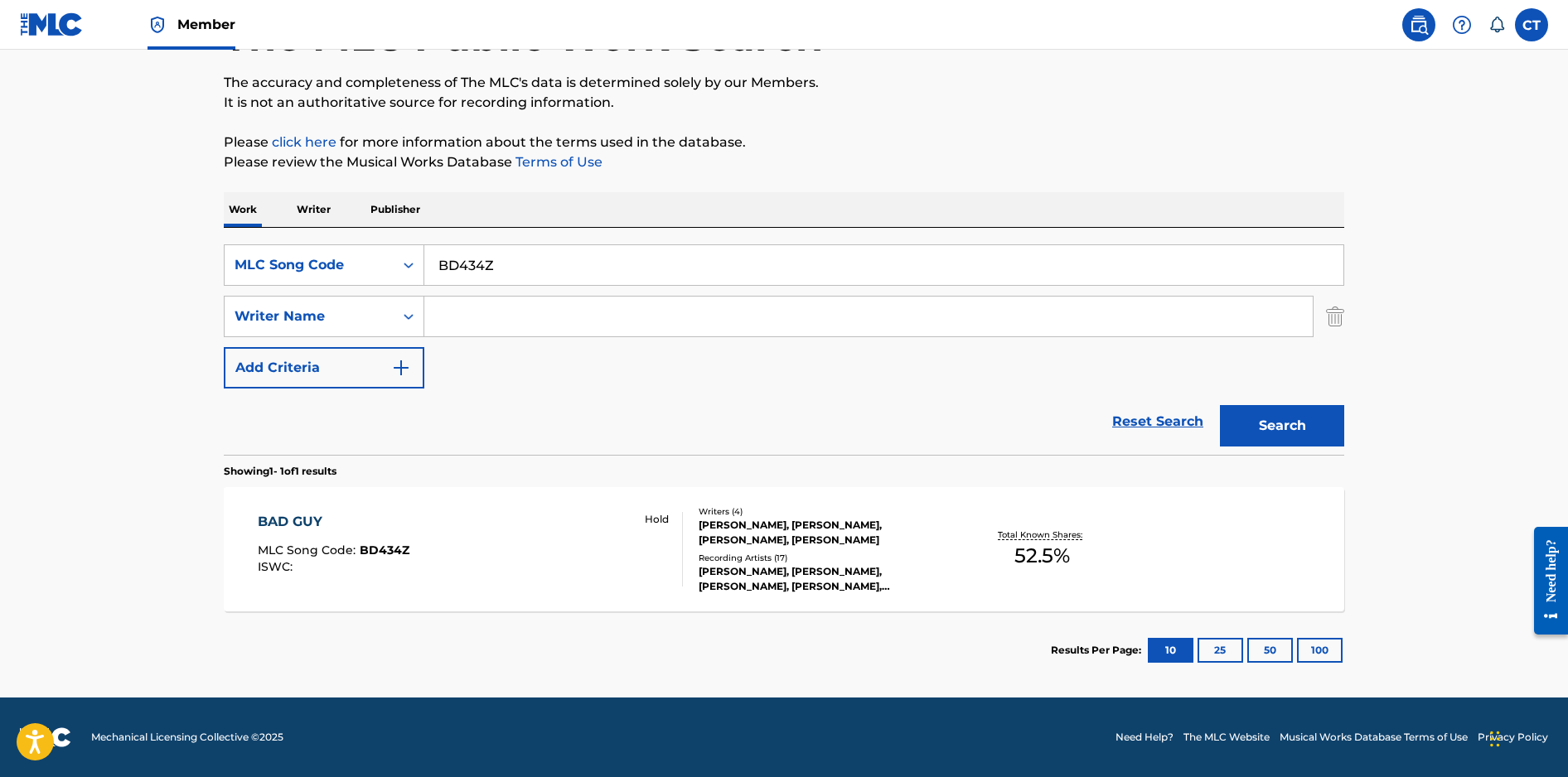
click at [532, 518] on div "BAD GUY MLC Song Code : BD434Z ISWC : Hold" at bounding box center [470, 549] width 426 height 75
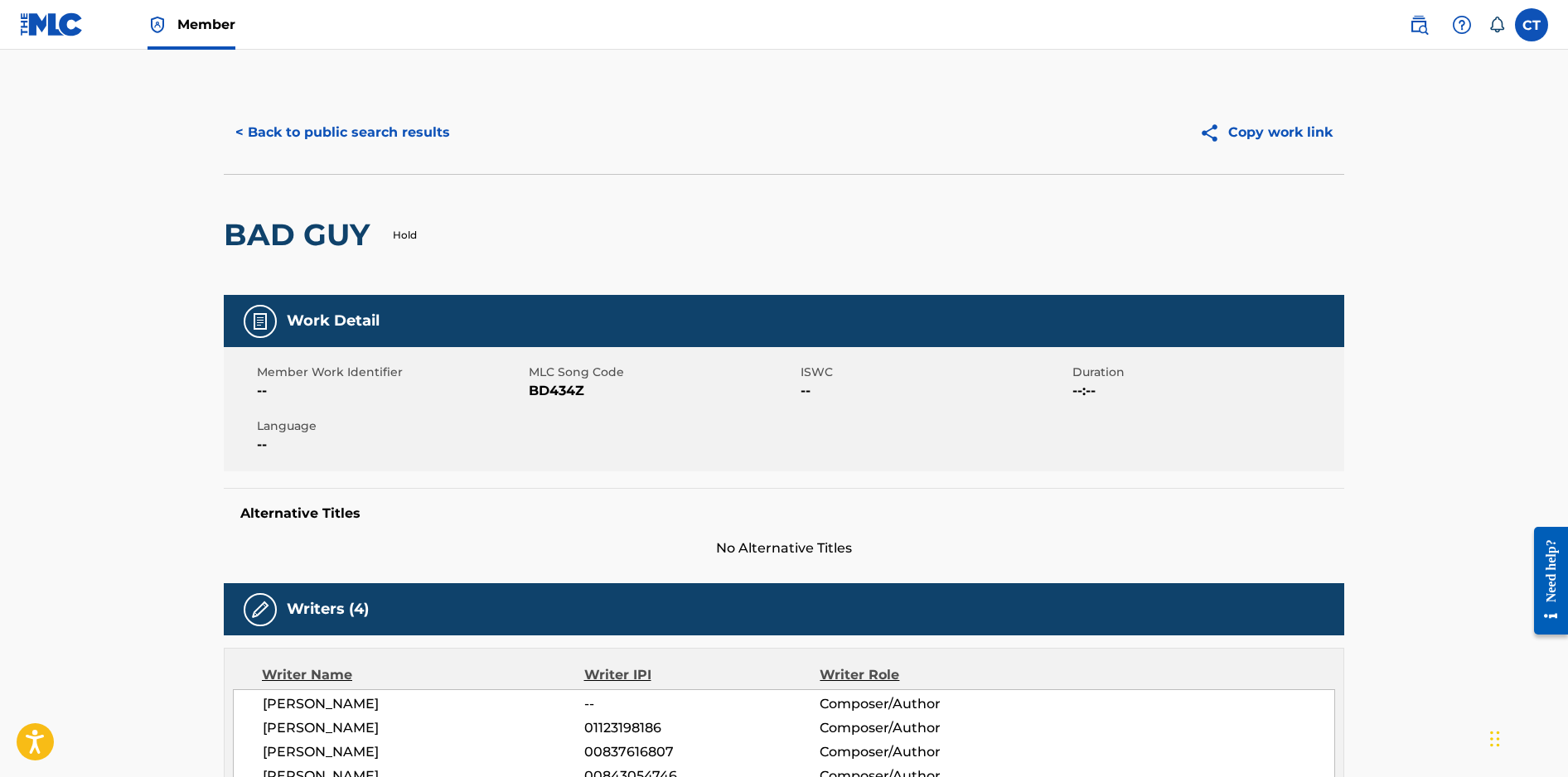
click at [315, 128] on button "< Back to public search results" at bounding box center [342, 132] width 238 height 41
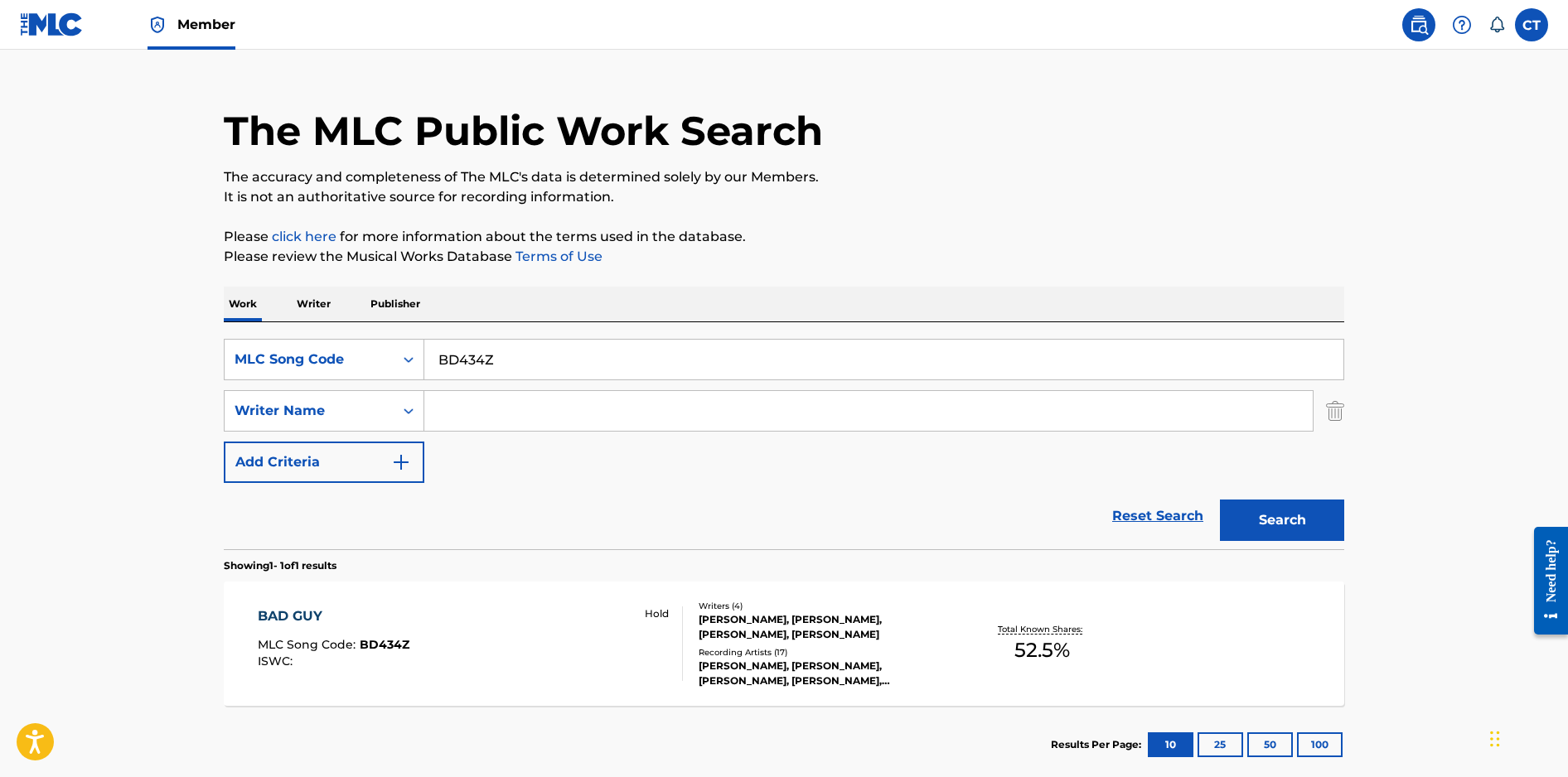
drag, startPoint x: 525, startPoint y: 353, endPoint x: 434, endPoint y: 343, distance: 91.5
click at [434, 343] on input "BD434Z" at bounding box center [883, 359] width 919 height 40
paste input "5BL9"
type input "BD5BL9"
click at [1220, 500] on button "Search" at bounding box center [1282, 520] width 124 height 41
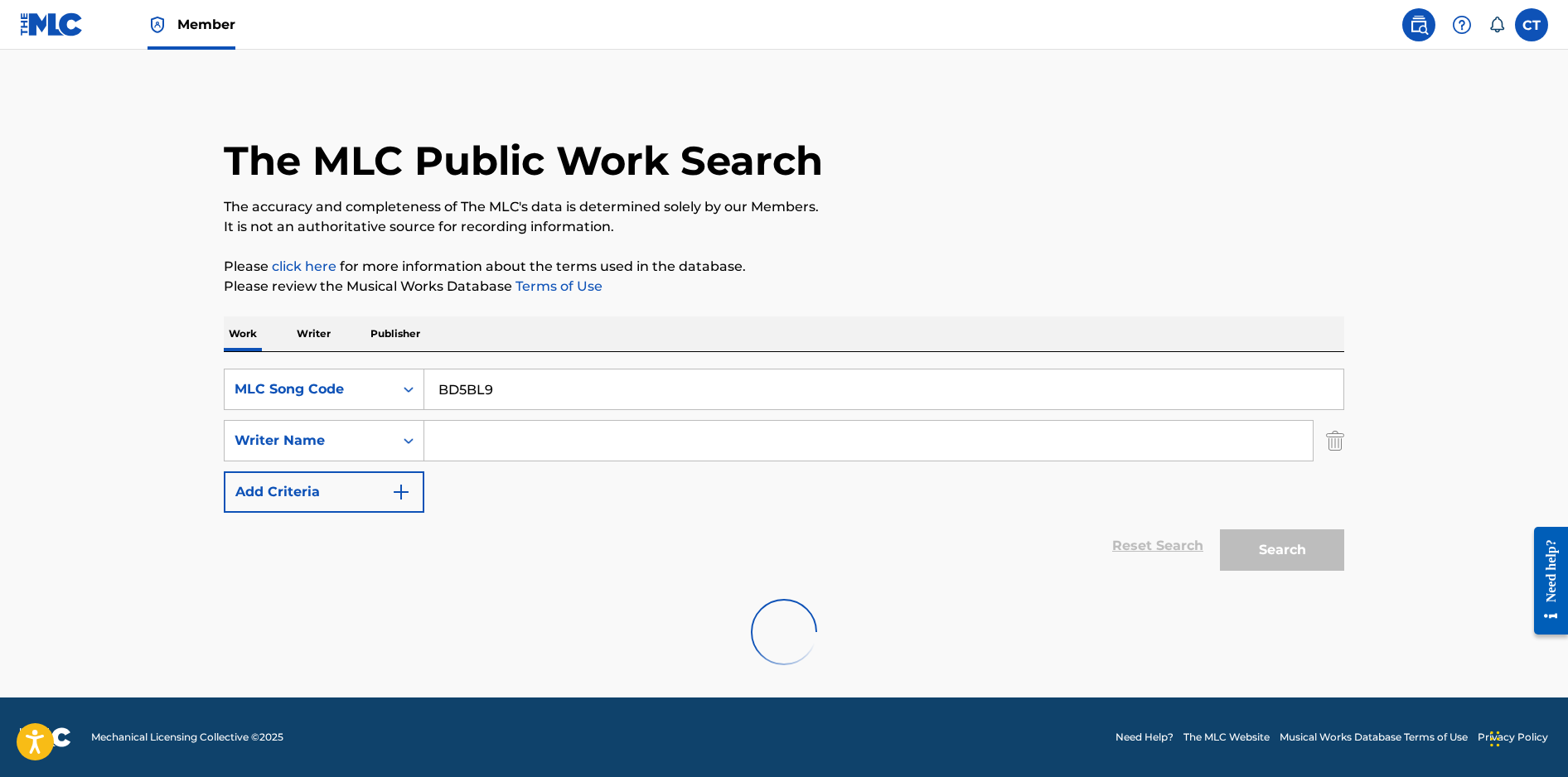
scroll to position [0, 0]
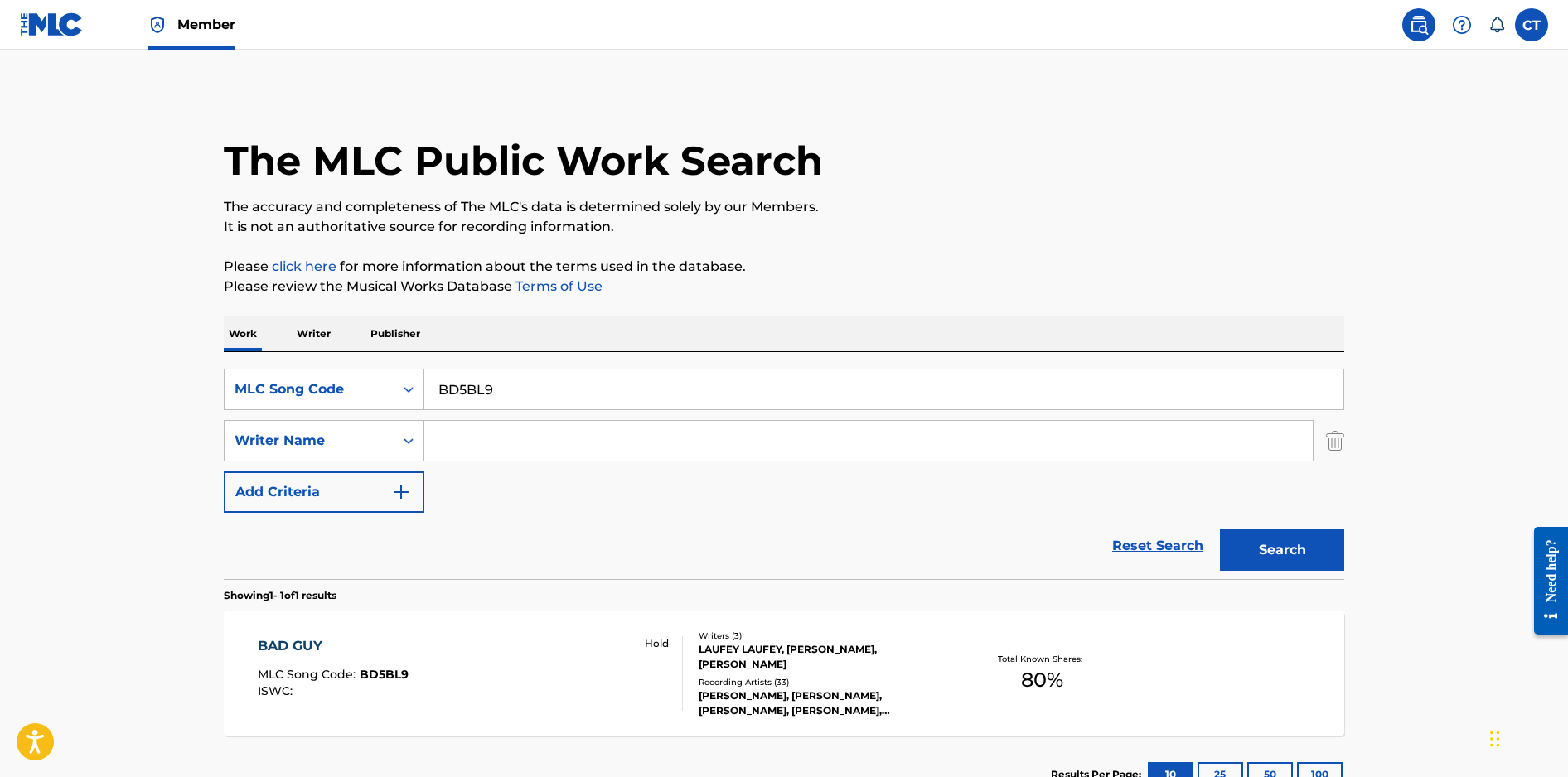
click at [515, 659] on div "BAD GUY MLC Song Code : BD5BL9 ISWC : Hold" at bounding box center [470, 674] width 426 height 75
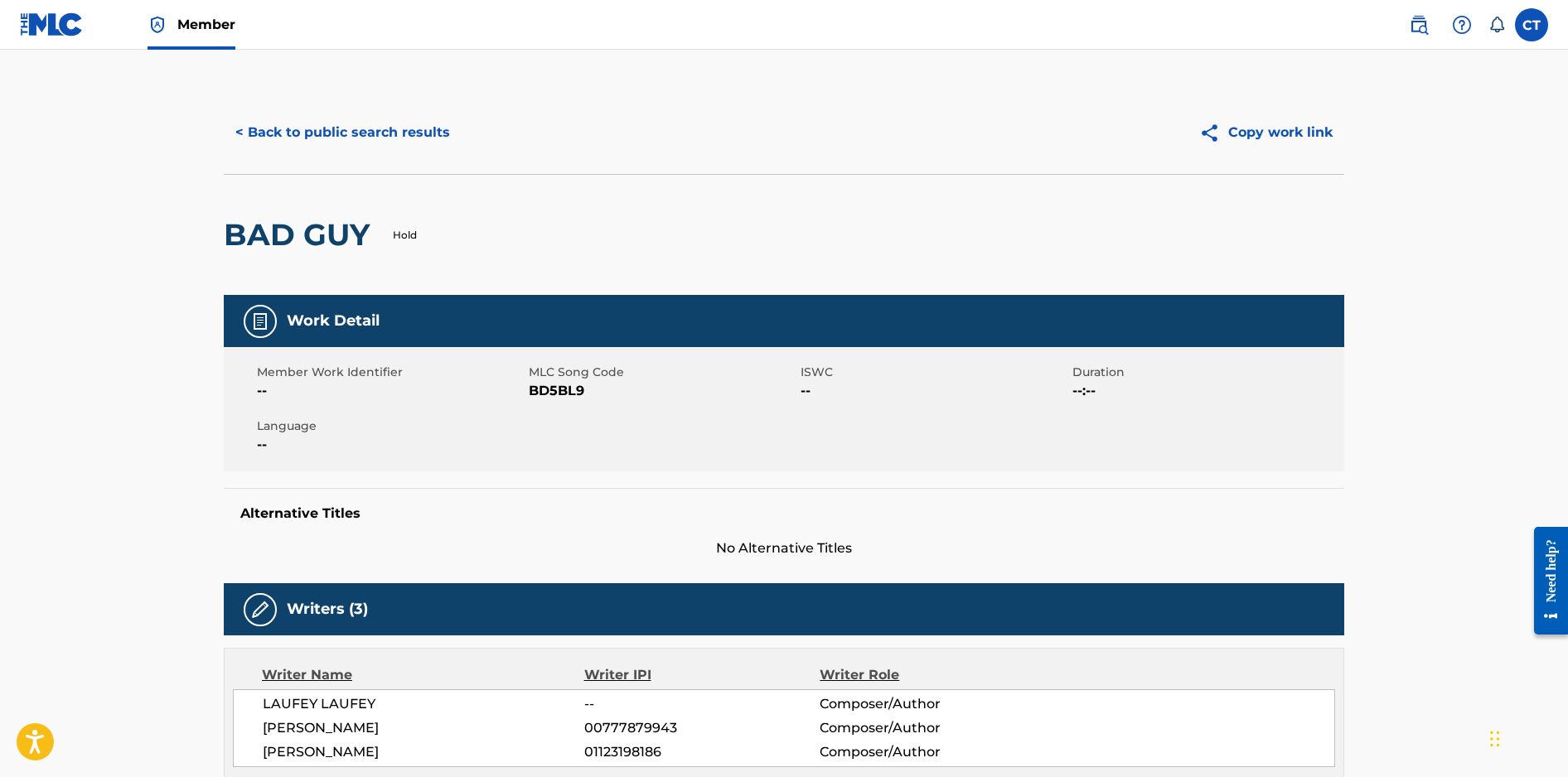
click at [346, 135] on button "< Back to public search results" at bounding box center [342, 132] width 238 height 41
